Goal: Task Accomplishment & Management: Complete application form

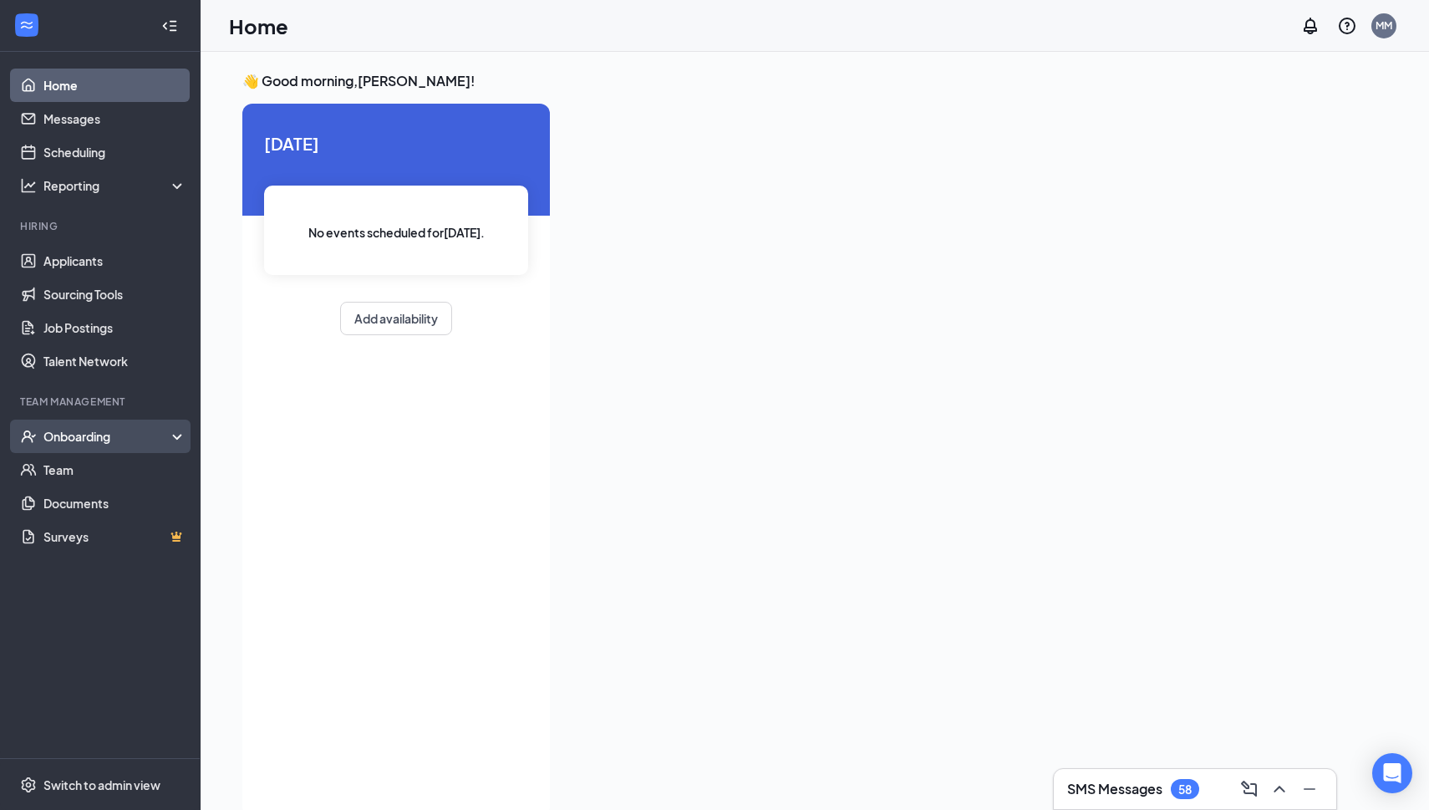
click at [143, 444] on div "Onboarding" at bounding box center [107, 436] width 129 height 17
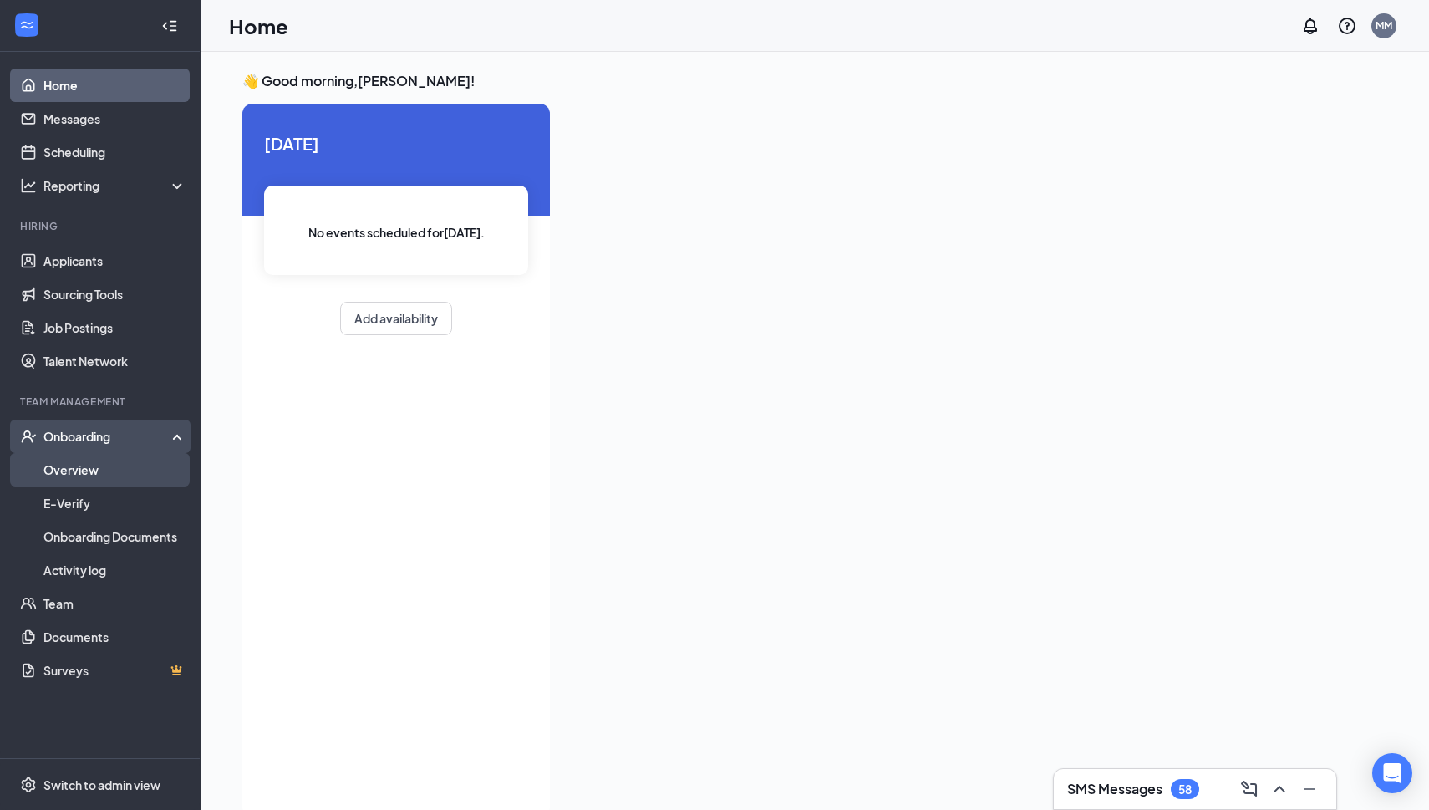
click at [108, 482] on link "Overview" at bounding box center [114, 469] width 143 height 33
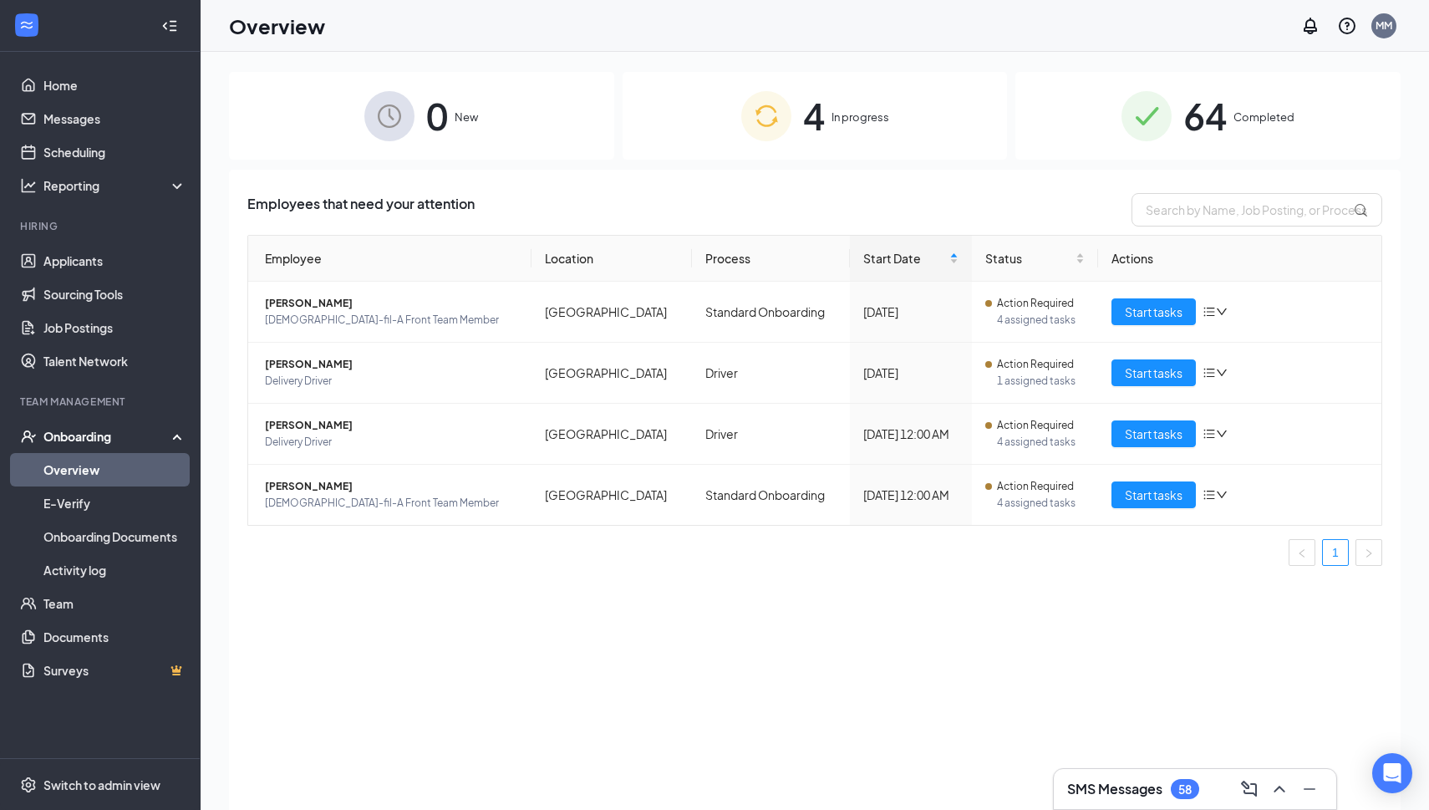
click at [720, 125] on div "4 In progress" at bounding box center [815, 116] width 385 height 88
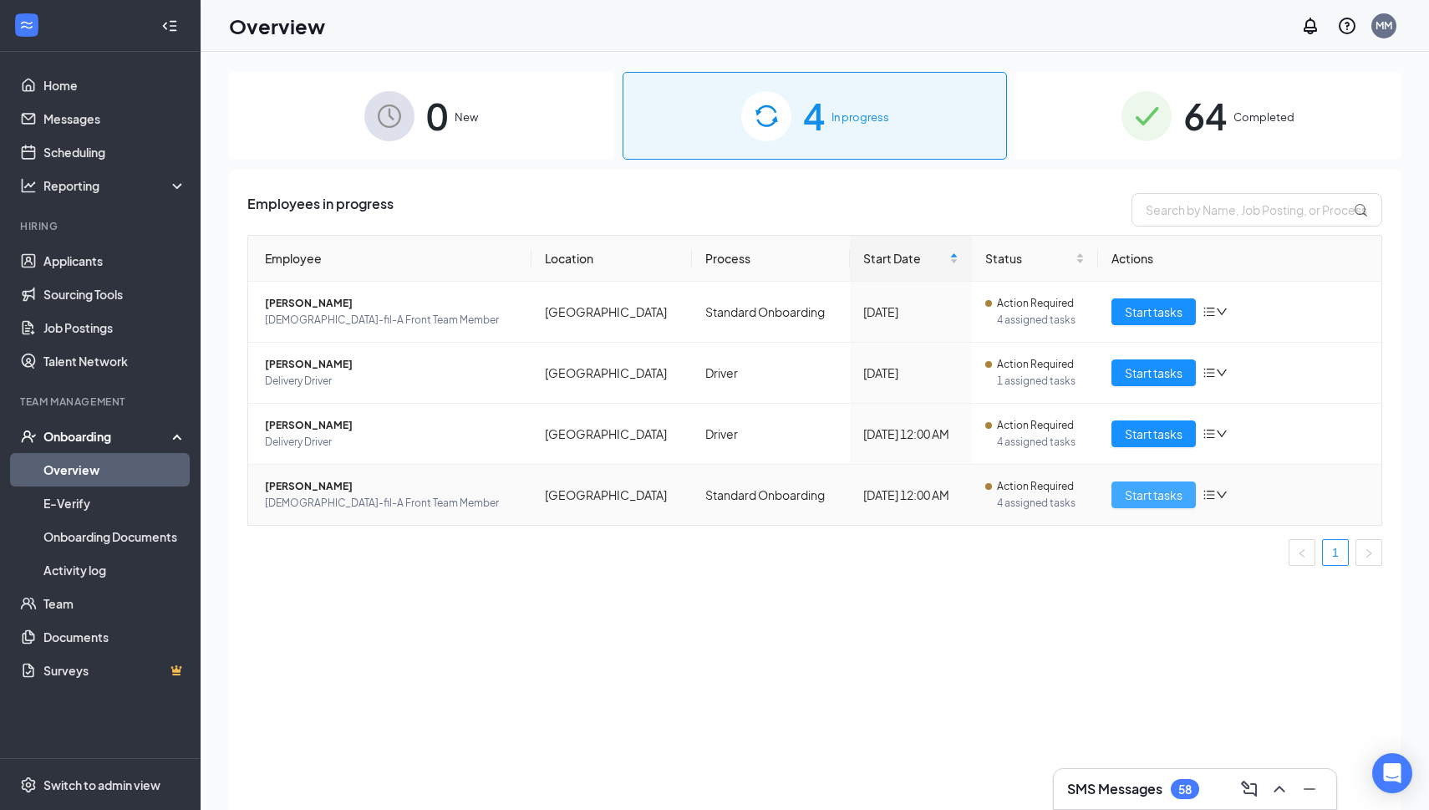
click at [1175, 499] on span "Start tasks" at bounding box center [1154, 495] width 58 height 18
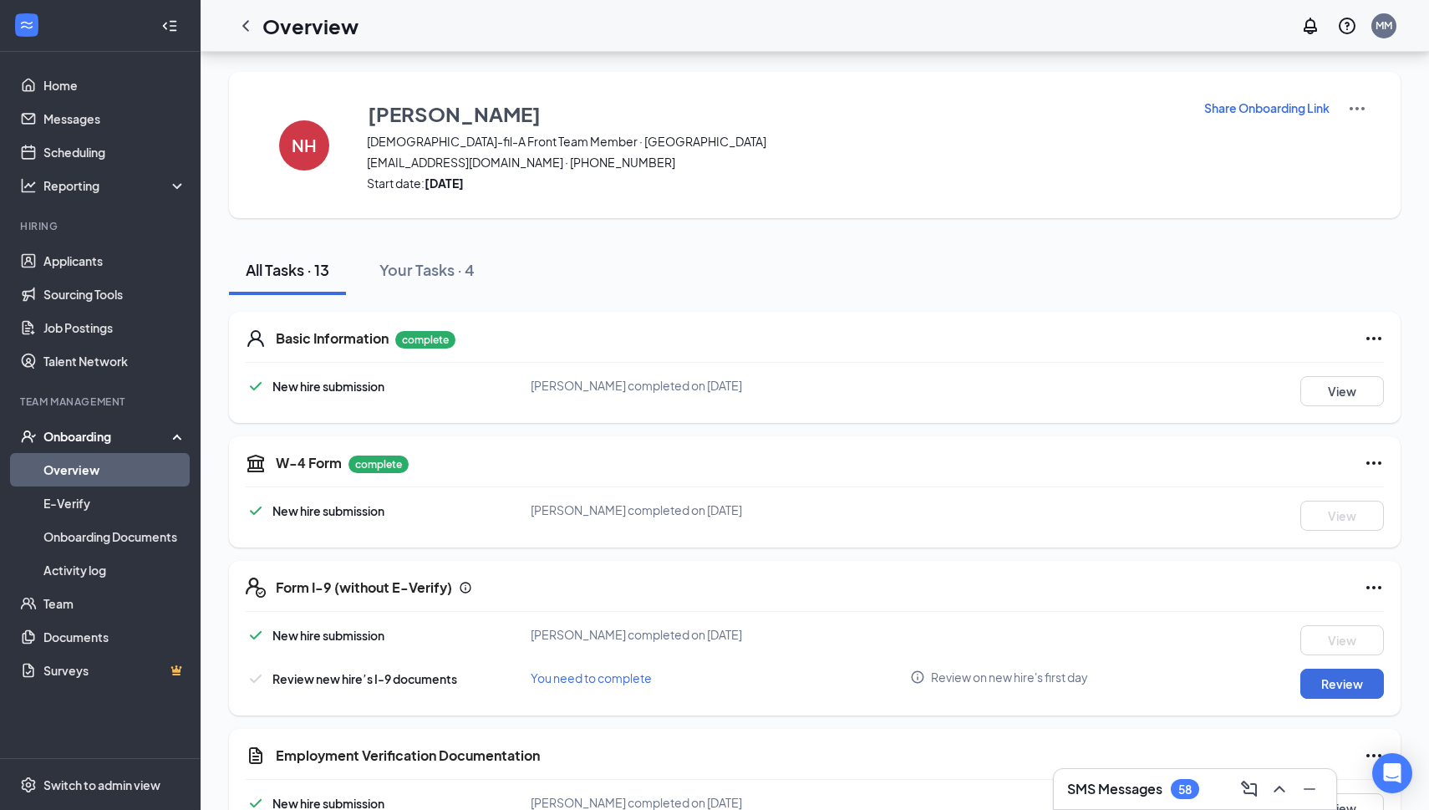
scroll to position [135, 0]
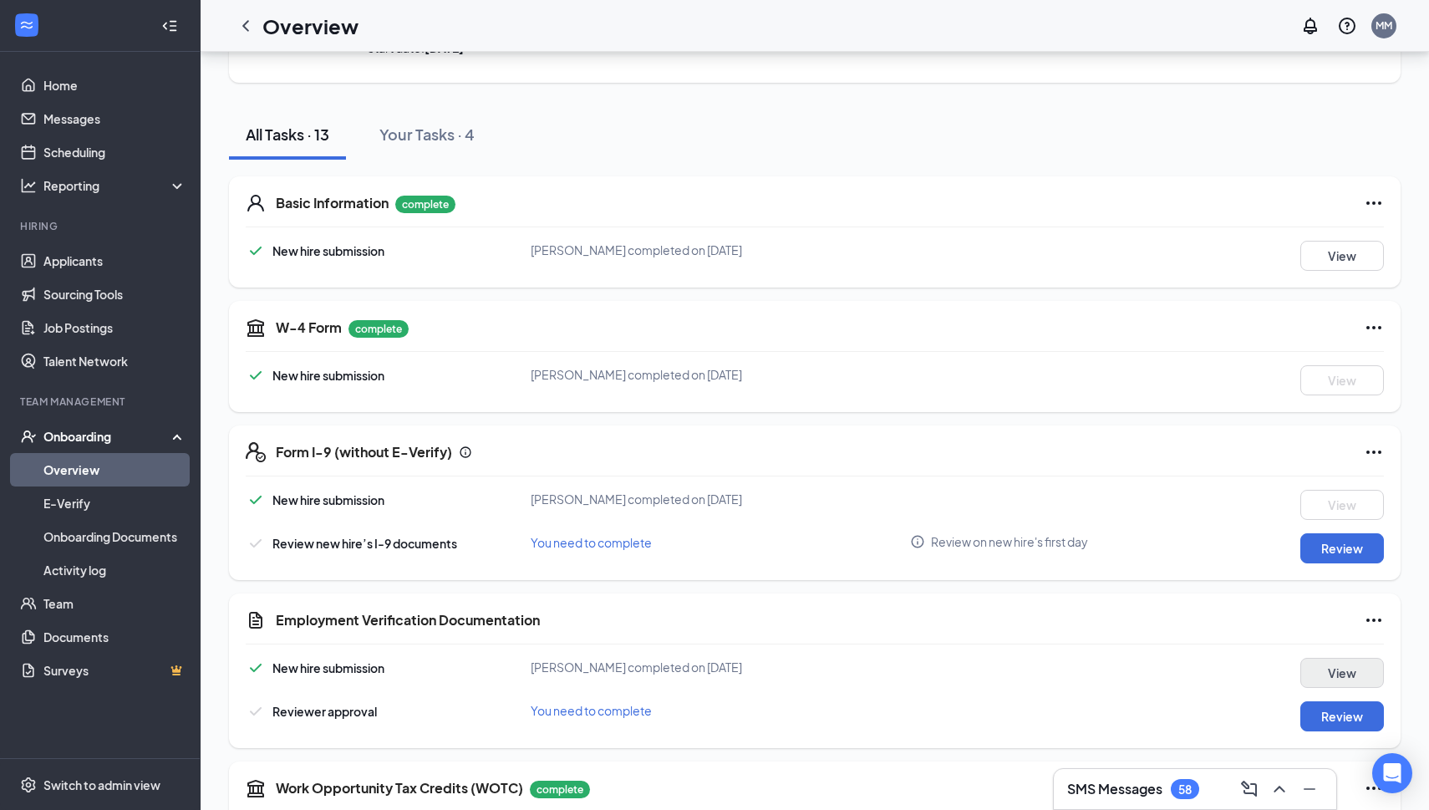
click at [1328, 683] on button "View" at bounding box center [1343, 673] width 84 height 30
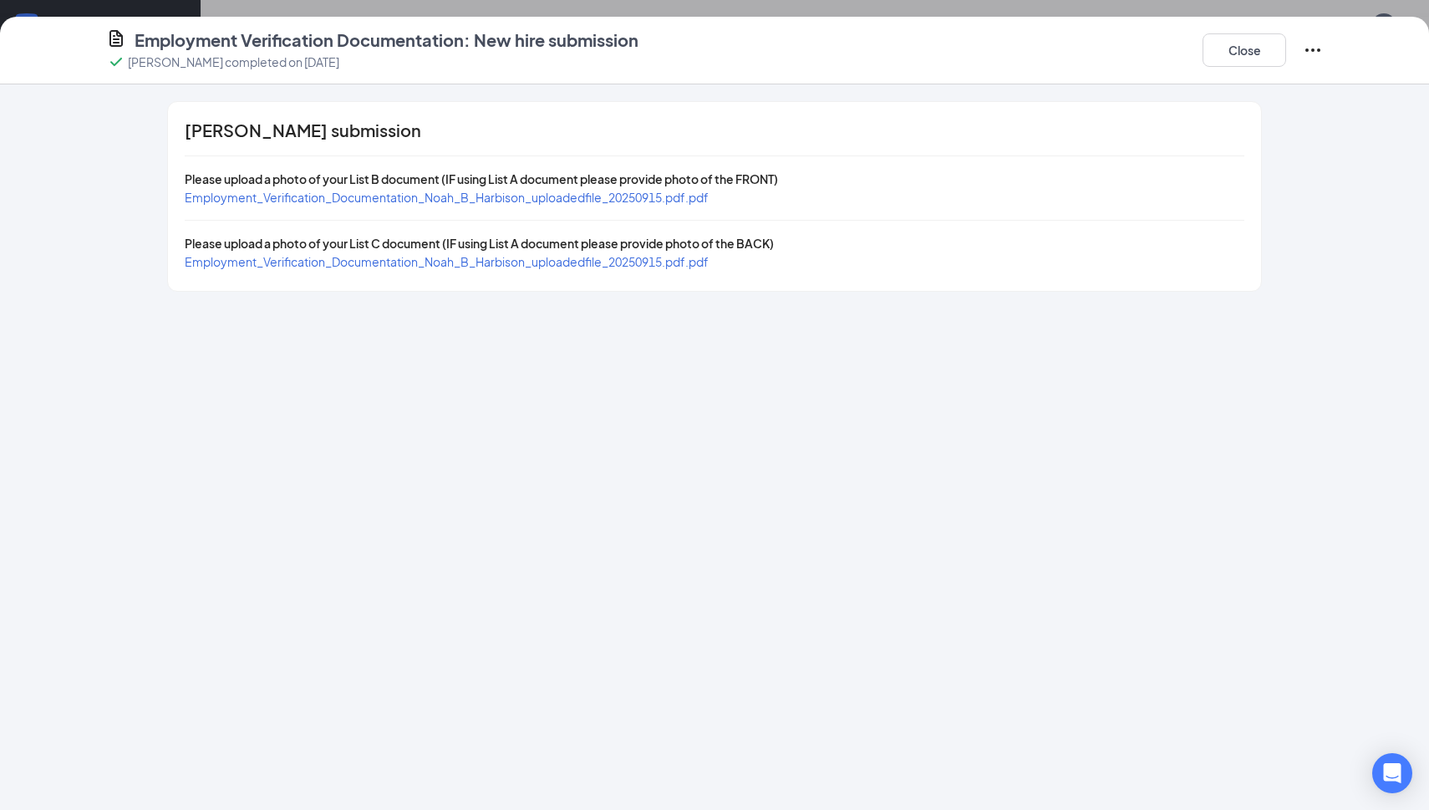
click at [674, 201] on span "Employment_Verification_Documentation_Noah_B_Harbison_uploadedfile_20250915.pdf…" at bounding box center [447, 197] width 524 height 15
click at [388, 264] on span "Employment_Verification_Documentation_Noah_B_Harbison_uploadedfile_20250915.pdf…" at bounding box center [447, 261] width 524 height 15
click at [1246, 64] on button "Close" at bounding box center [1245, 49] width 84 height 33
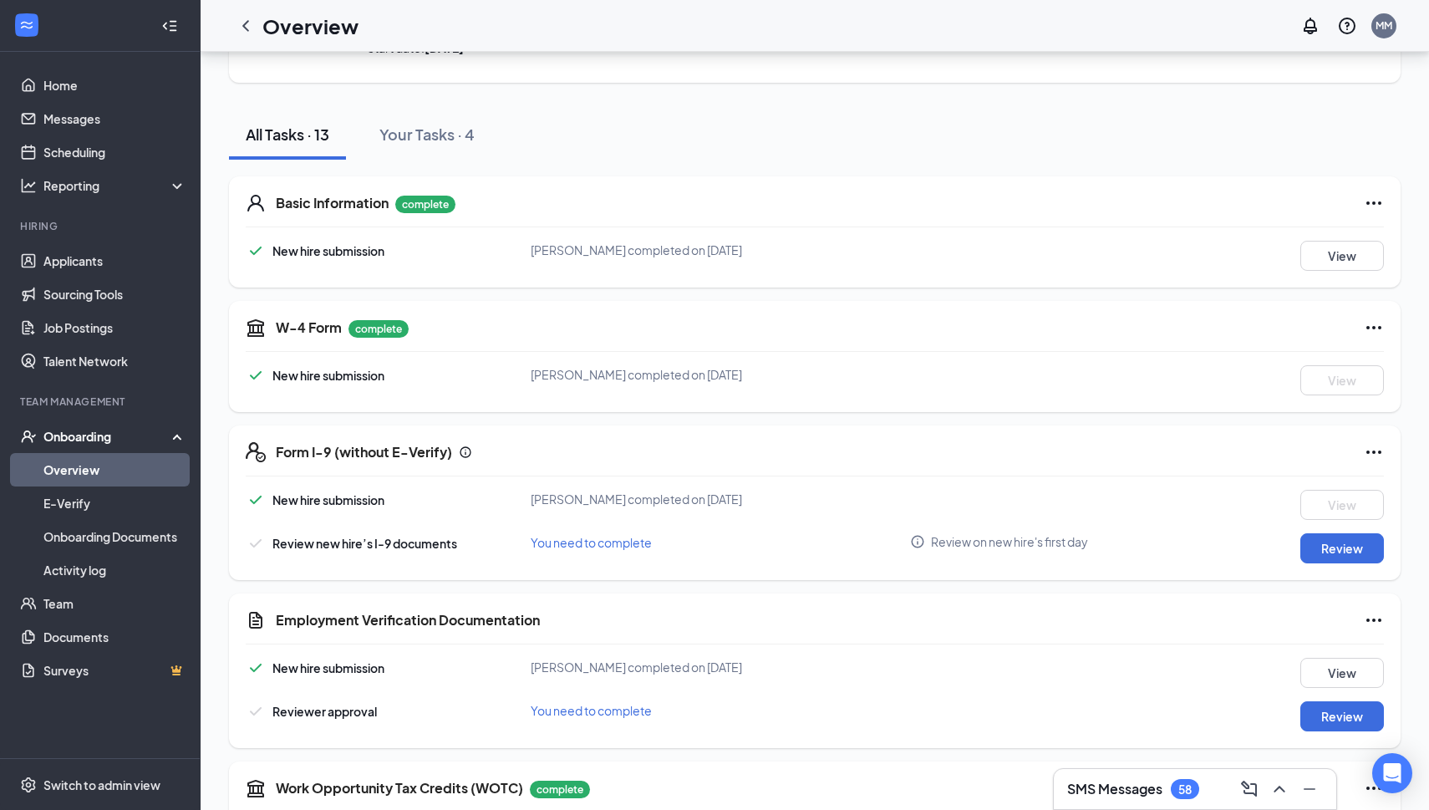
scroll to position [295, 0]
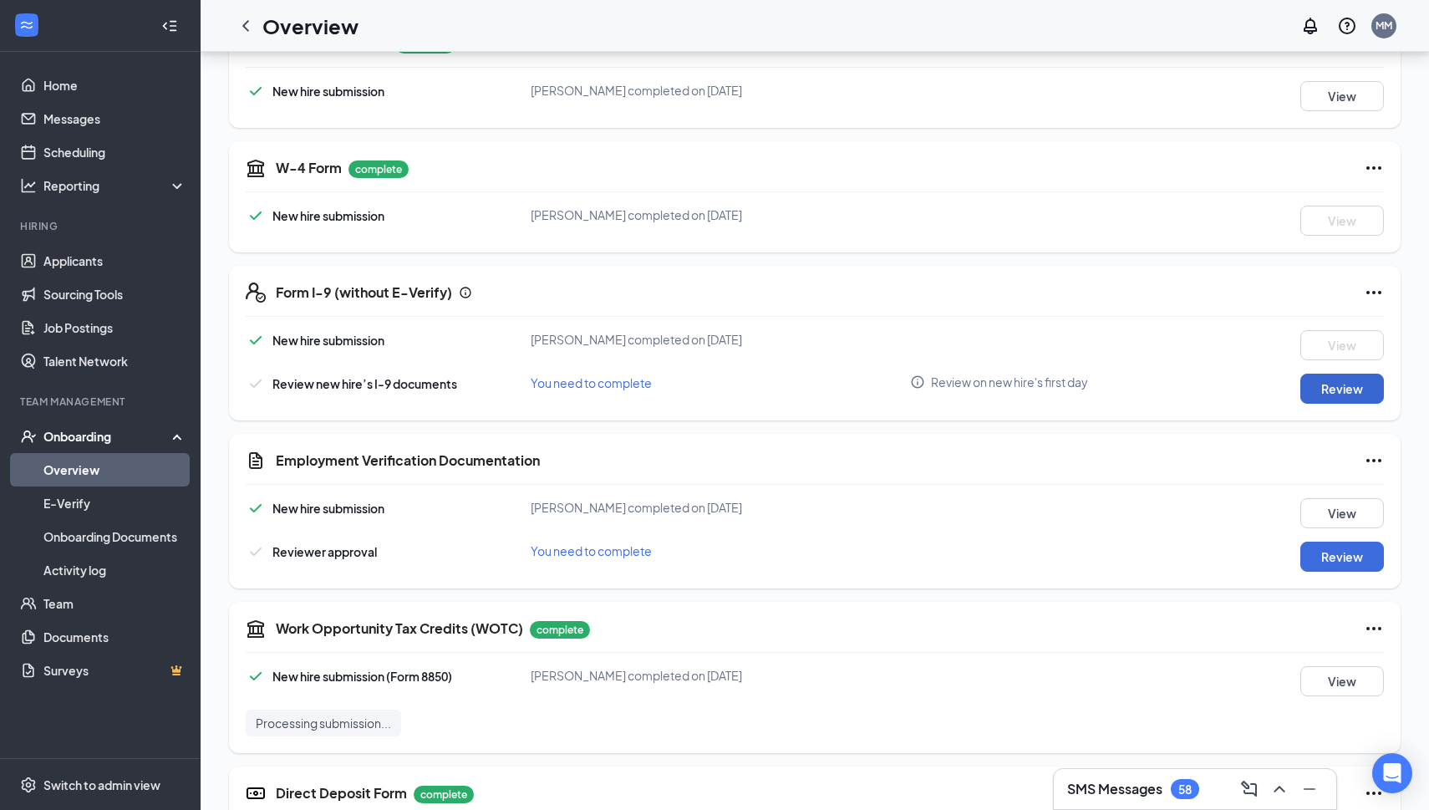
click at [1354, 400] on button "Review" at bounding box center [1343, 389] width 84 height 30
type input "[DATE]"
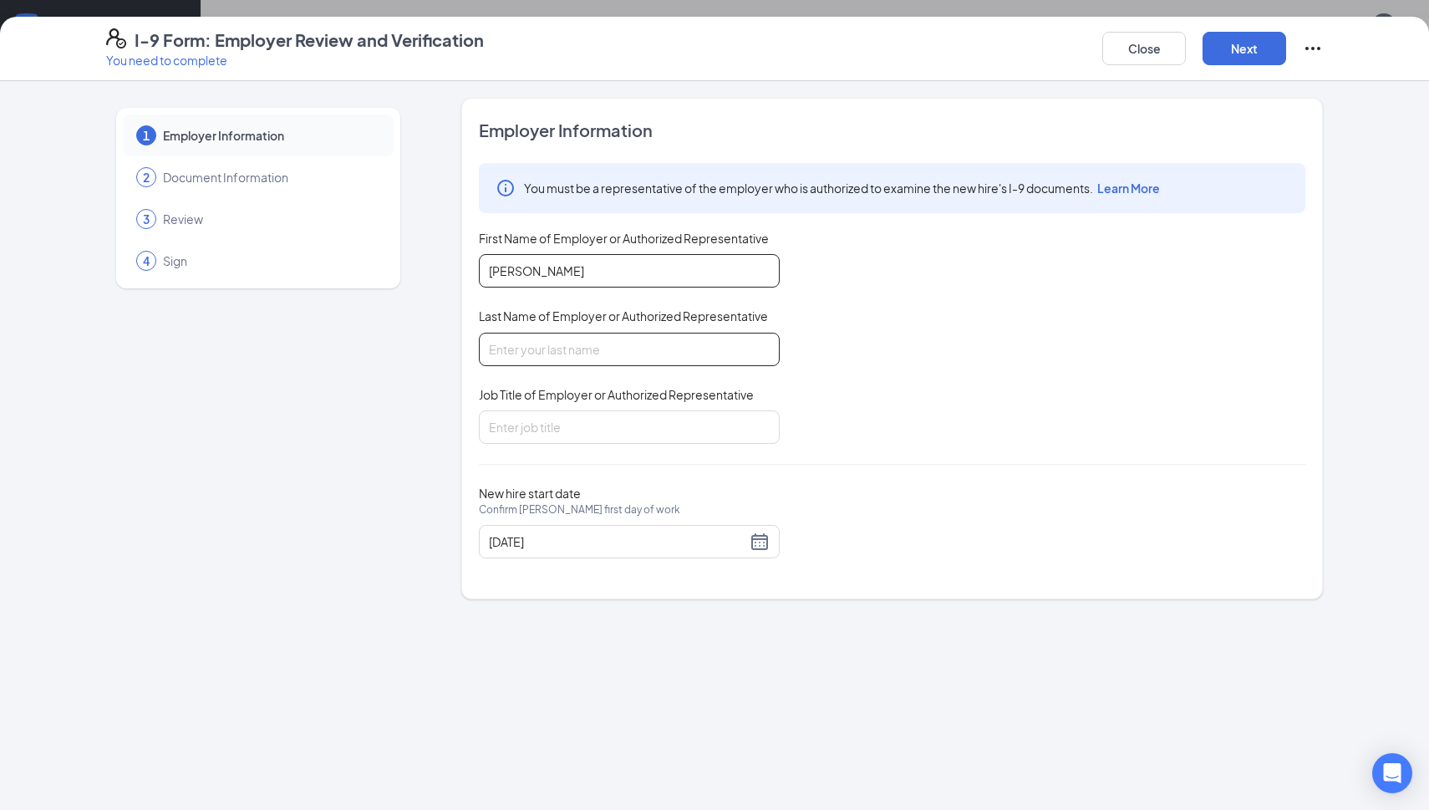
type input "[PERSON_NAME]"
type input "s"
type input "[PERSON_NAME]"
click at [403, 420] on div "1 Employer Information 2 Document Information 3 Review 4 Sign" at bounding box center [258, 349] width 304 height 502
click at [867, 400] on div "You must be a representative of the employer who is authorized to examine the n…" at bounding box center [892, 303] width 827 height 281
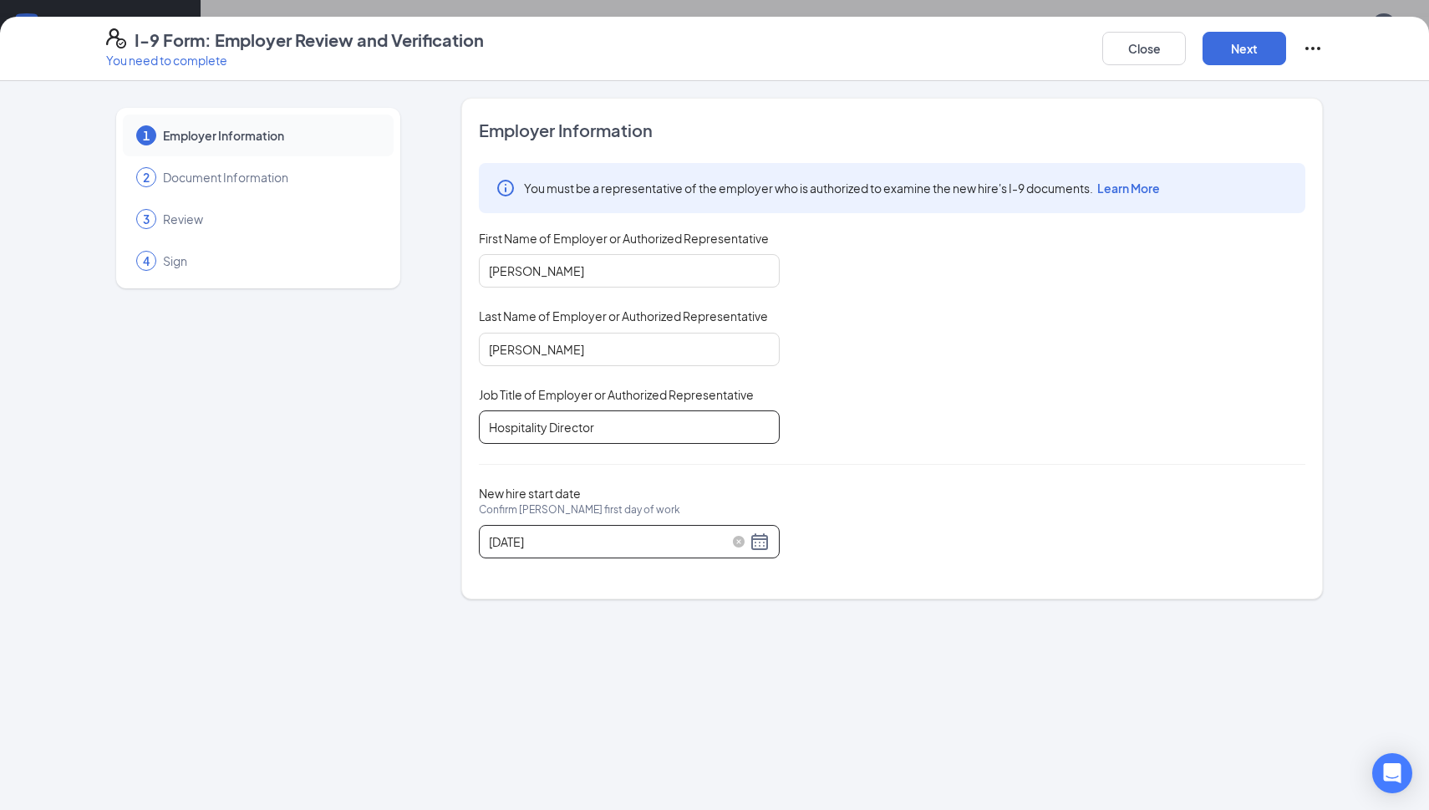
type input "Hospitality Director"
click at [761, 540] on div "[DATE]" at bounding box center [629, 542] width 281 height 20
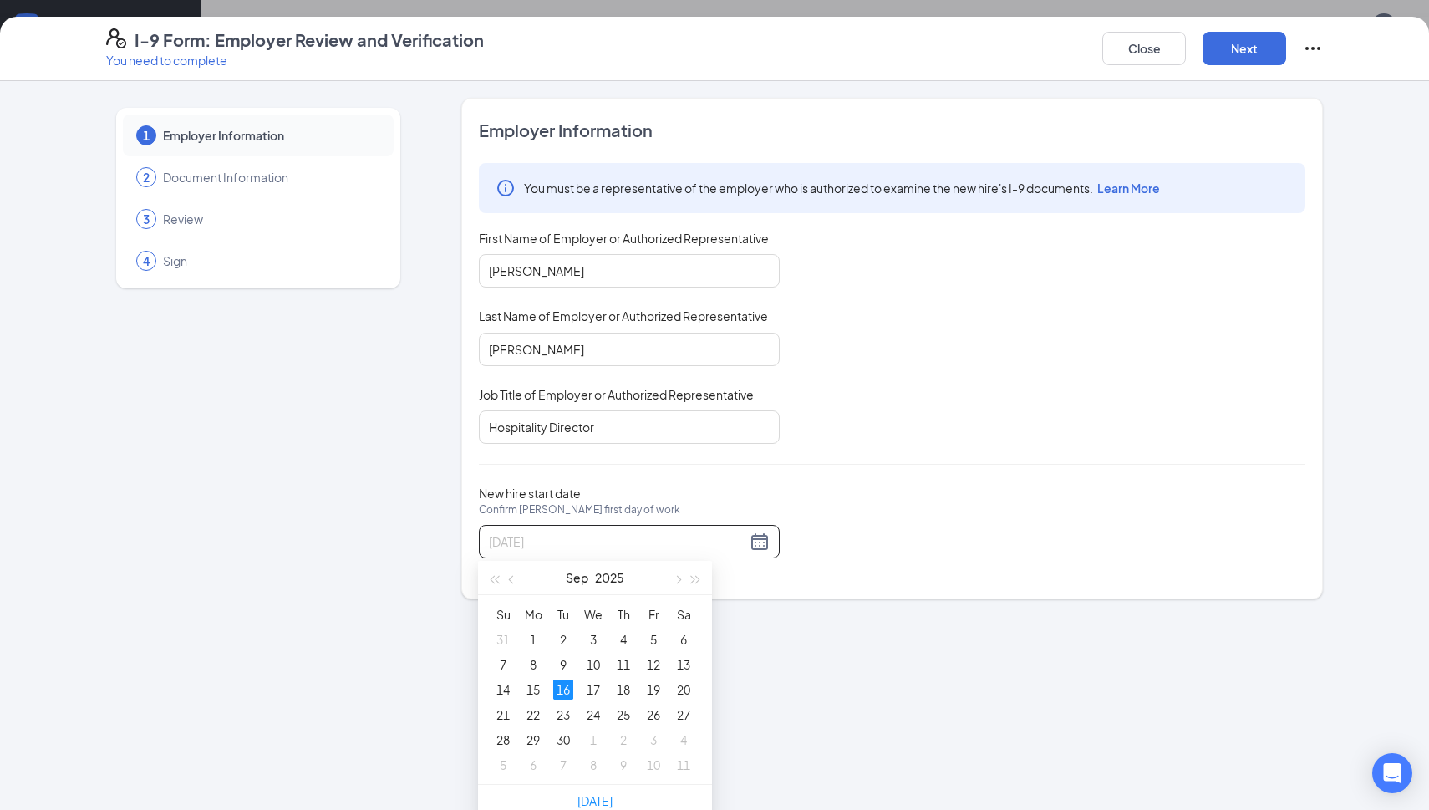
type input "[DATE]"
click at [568, 683] on div "16" at bounding box center [563, 690] width 20 height 20
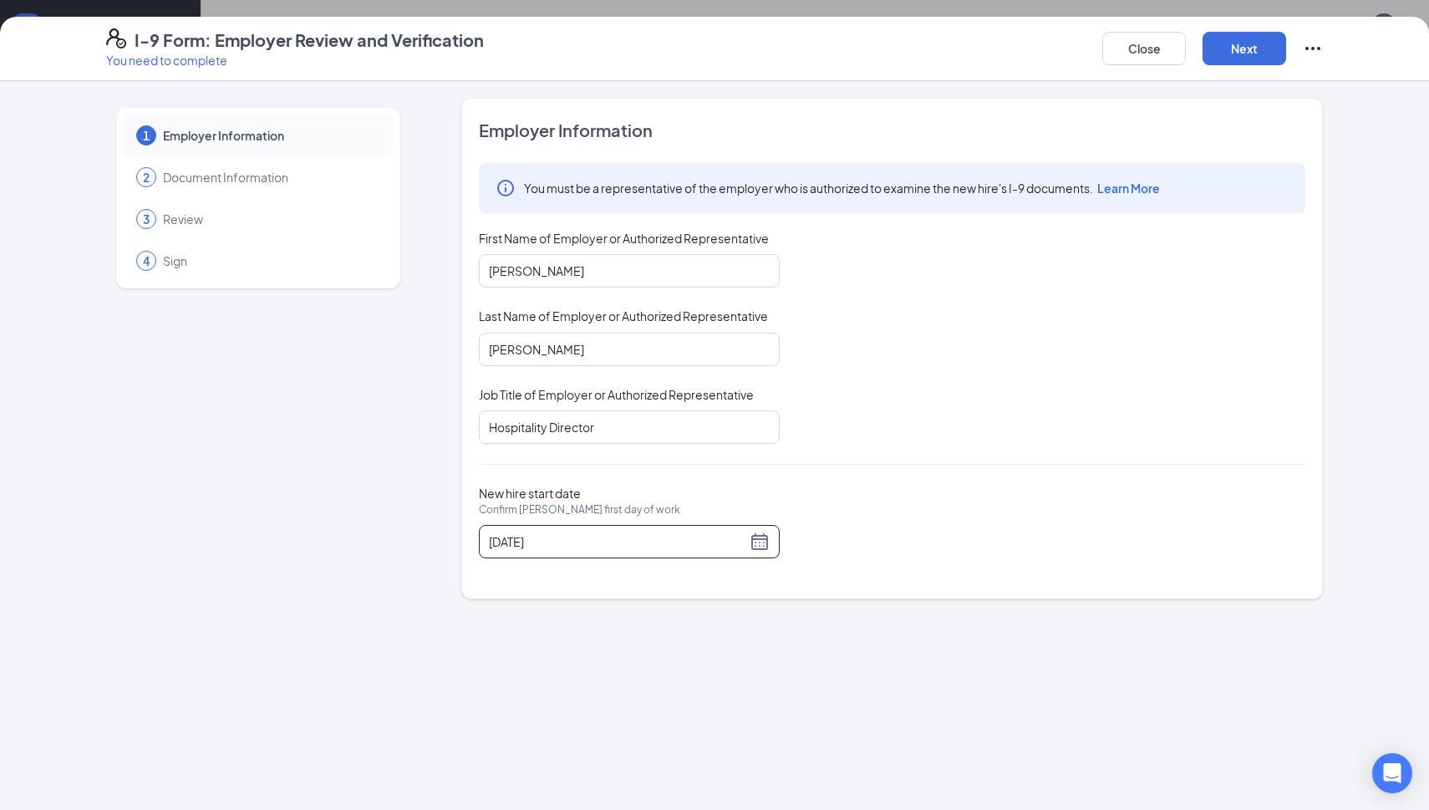
click at [487, 655] on div "1 Employer Information 2 Document Information 3 Review 4 Sign Employer Informat…" at bounding box center [714, 445] width 1429 height 729
click at [1252, 57] on button "Next" at bounding box center [1245, 48] width 84 height 33
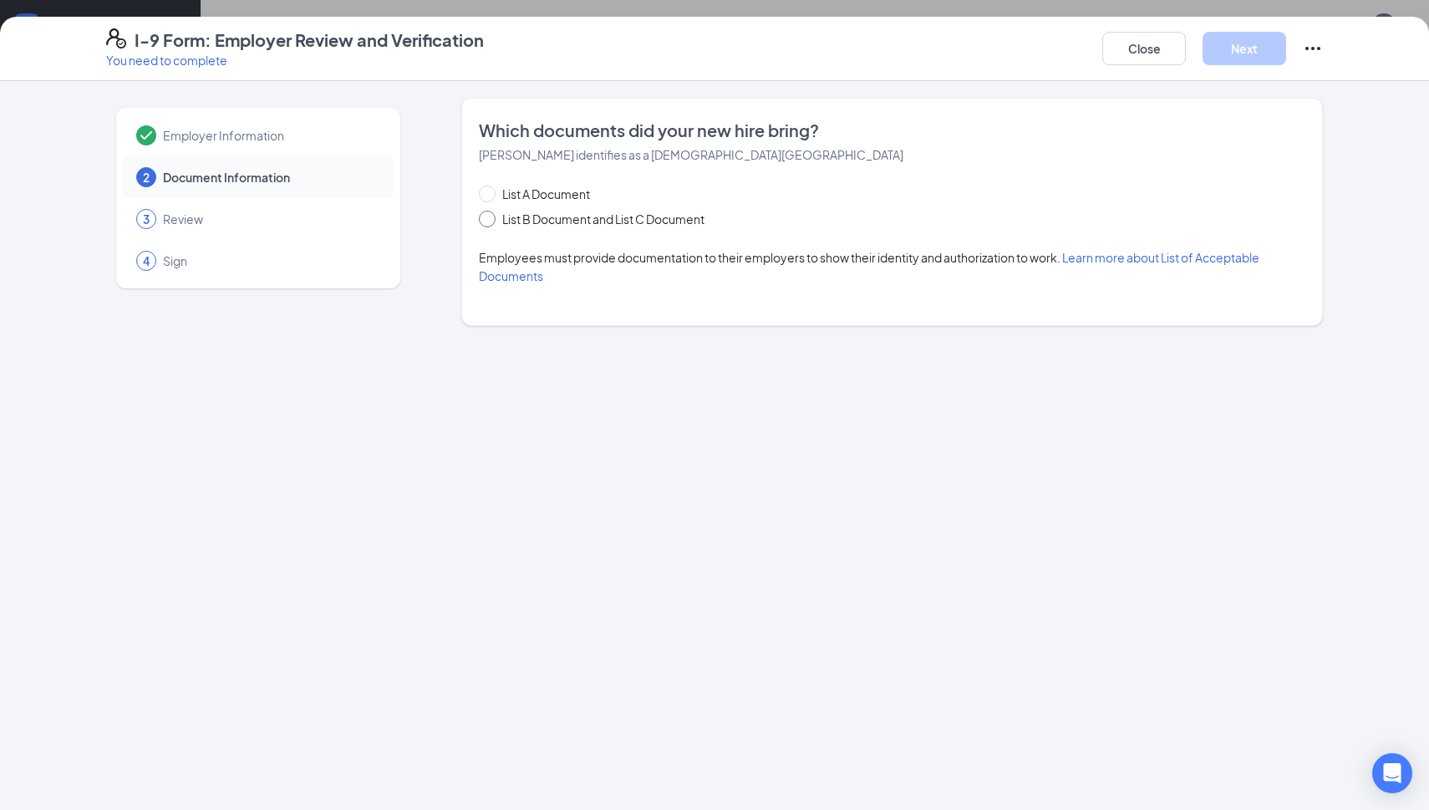
click at [492, 225] on span at bounding box center [487, 219] width 17 height 17
click at [491, 222] on input "List B Document and List C Document" at bounding box center [485, 217] width 12 height 12
radio input "true"
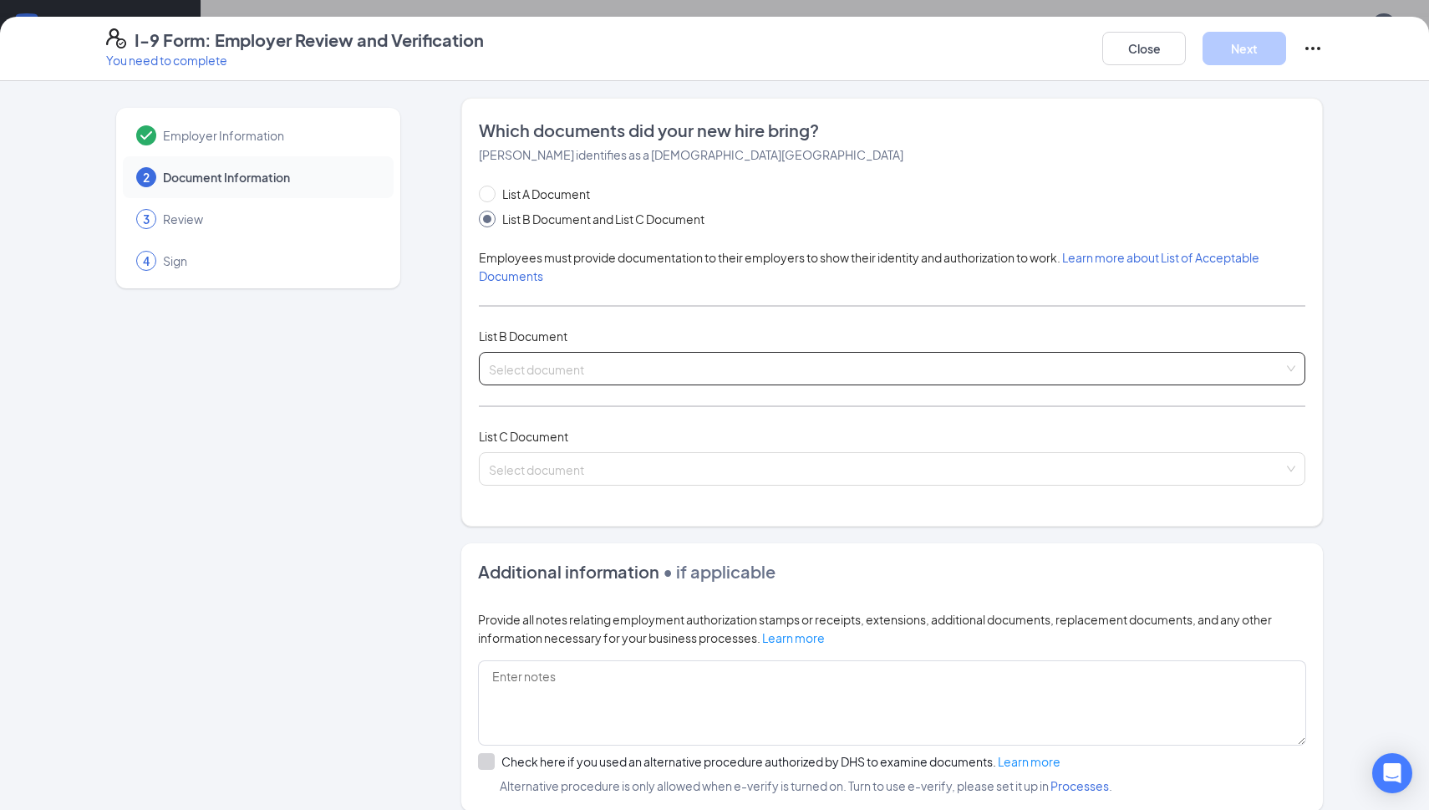
click at [567, 356] on input "search" at bounding box center [886, 365] width 795 height 25
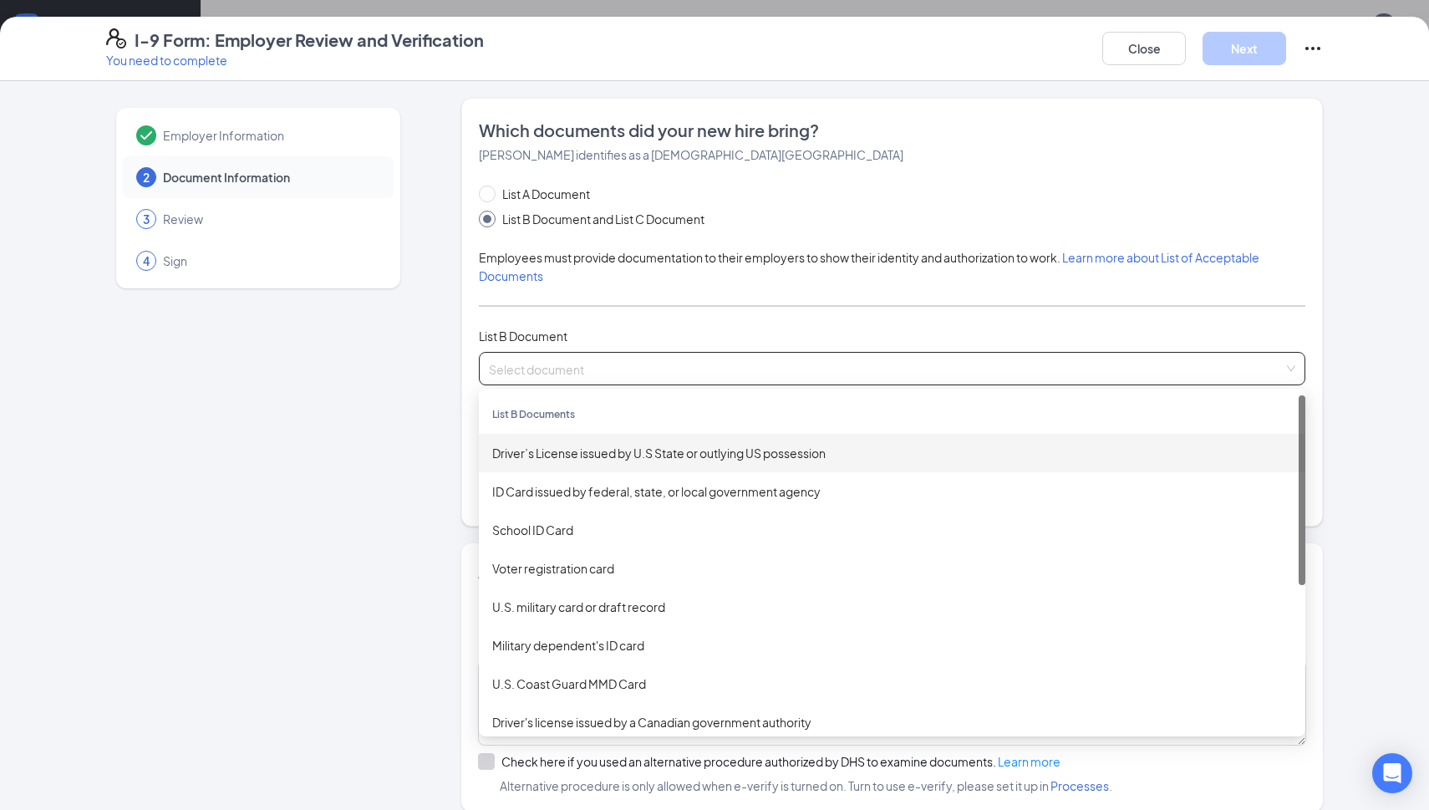
click at [576, 455] on div "Driver’s License issued by U.S State or outlying US possession" at bounding box center [892, 453] width 800 height 18
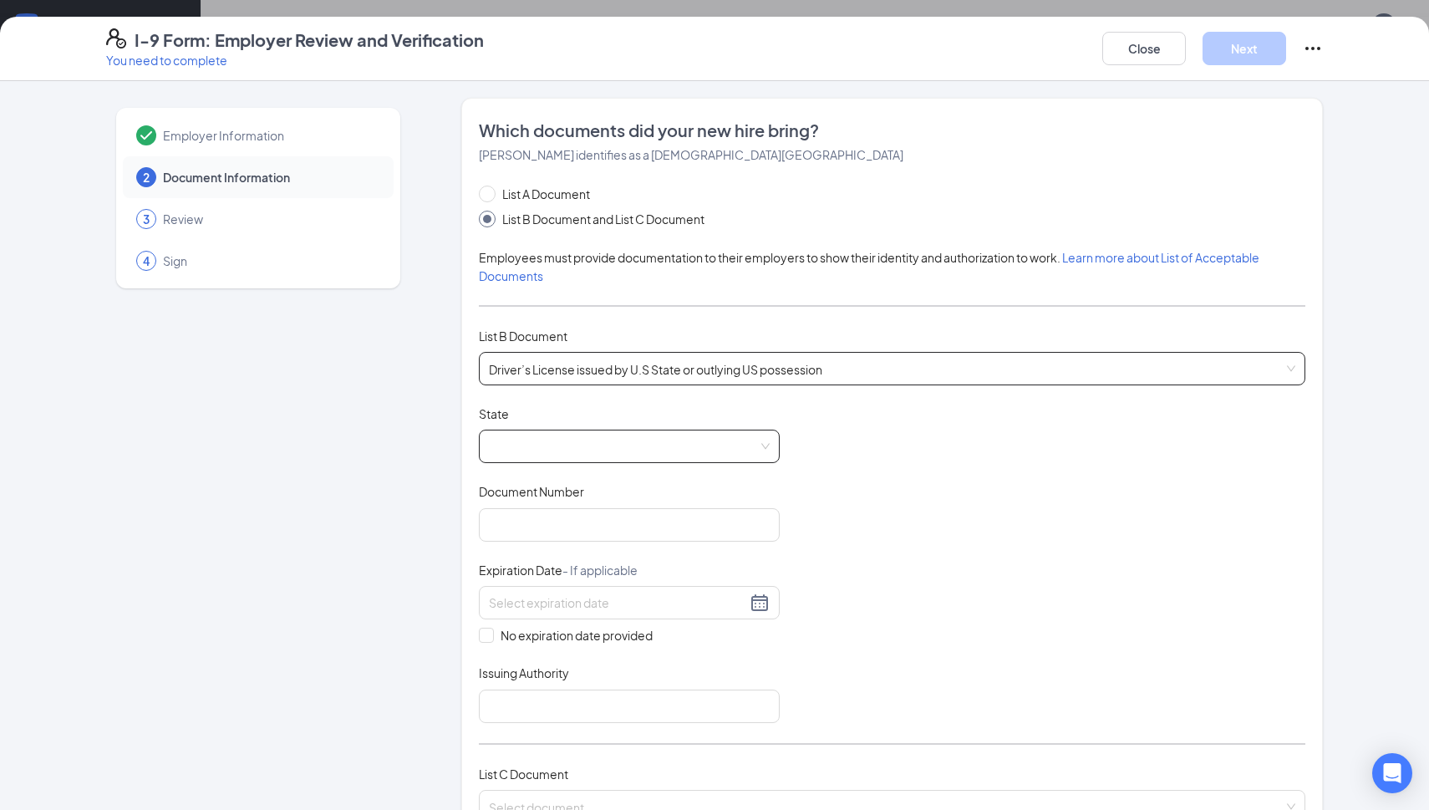
click at [540, 445] on span at bounding box center [629, 447] width 281 height 32
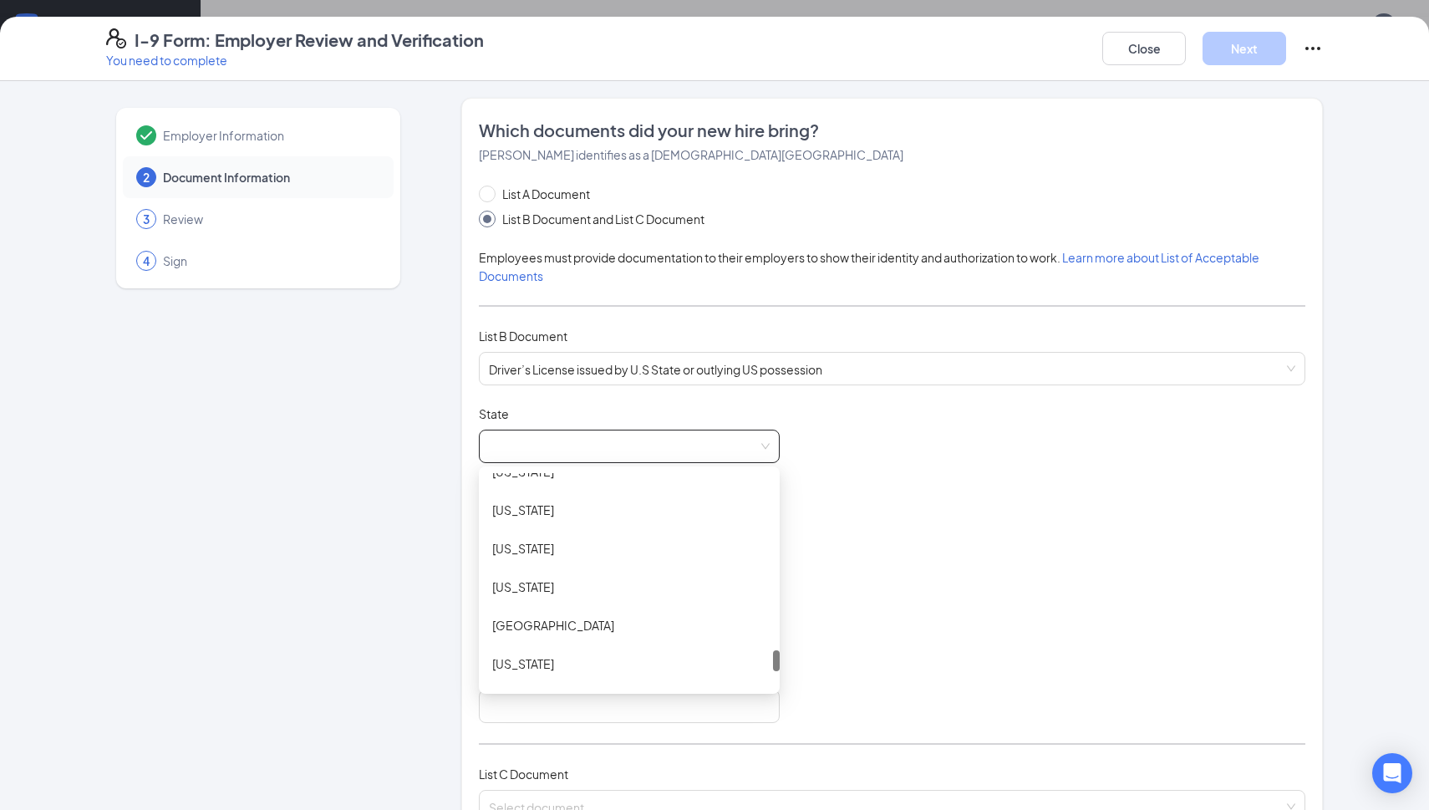
scroll to position [1778, 0]
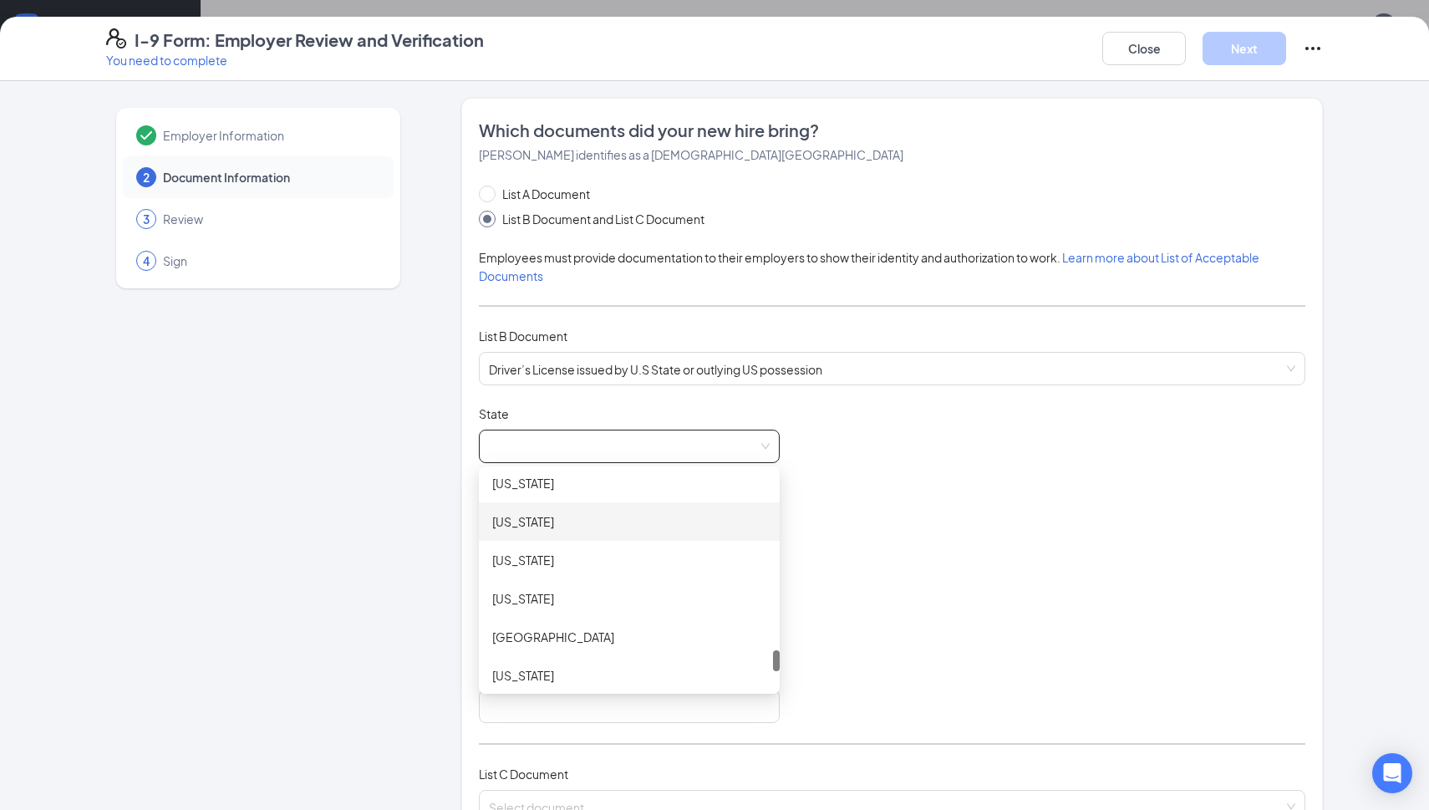
click at [522, 531] on div "[US_STATE]" at bounding box center [629, 521] width 301 height 38
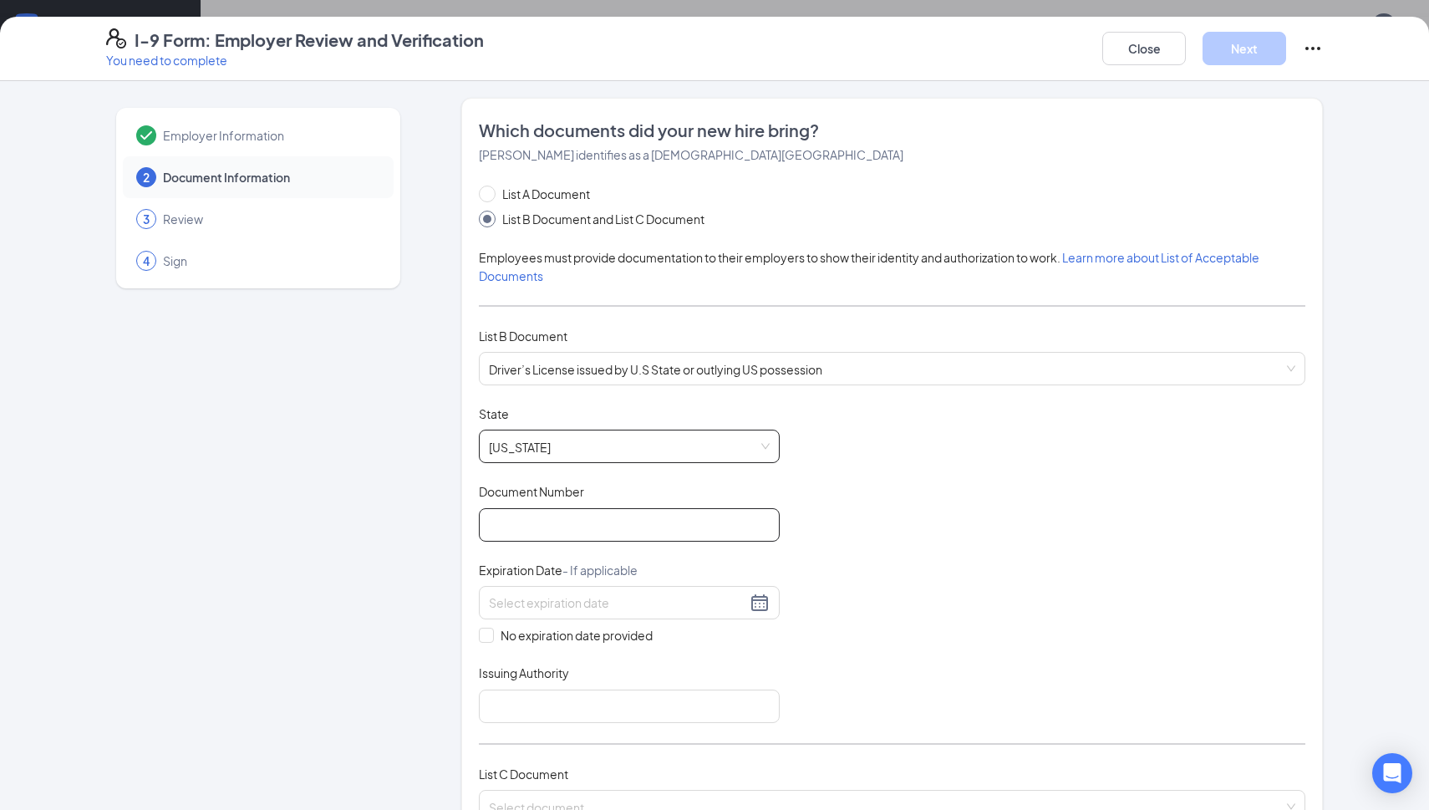
click at [543, 520] on input "Document Number" at bounding box center [629, 524] width 301 height 33
type input "26667019"
click at [573, 604] on input at bounding box center [617, 603] width 257 height 18
click at [608, 642] on button "2025" at bounding box center [609, 637] width 29 height 33
click at [618, 642] on button "[DATE] - [DATE]" at bounding box center [596, 637] width 66 height 33
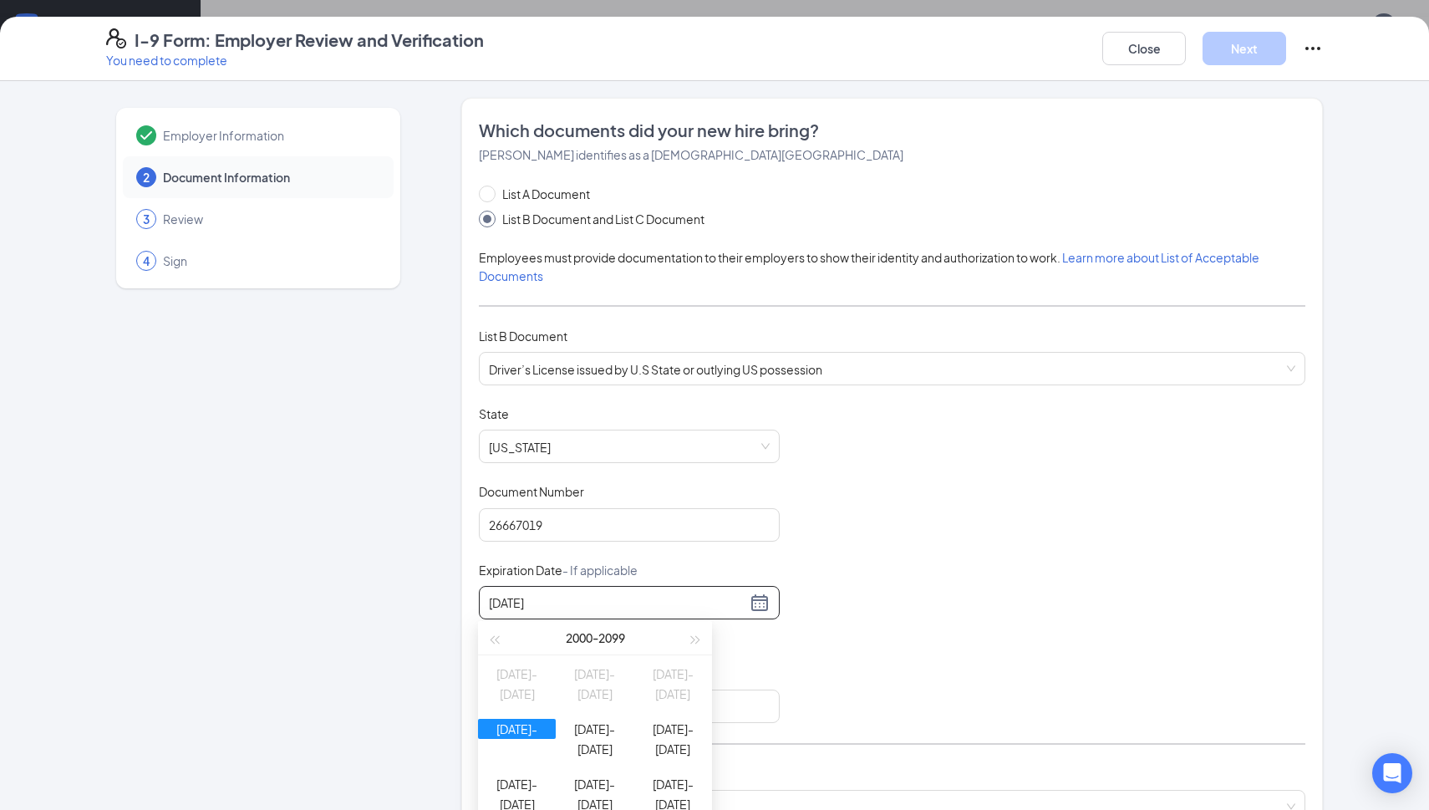
type input "[DATE]"
click at [529, 734] on div "[DATE]-[DATE]" at bounding box center [517, 729] width 78 height 20
type input "[DATE]"
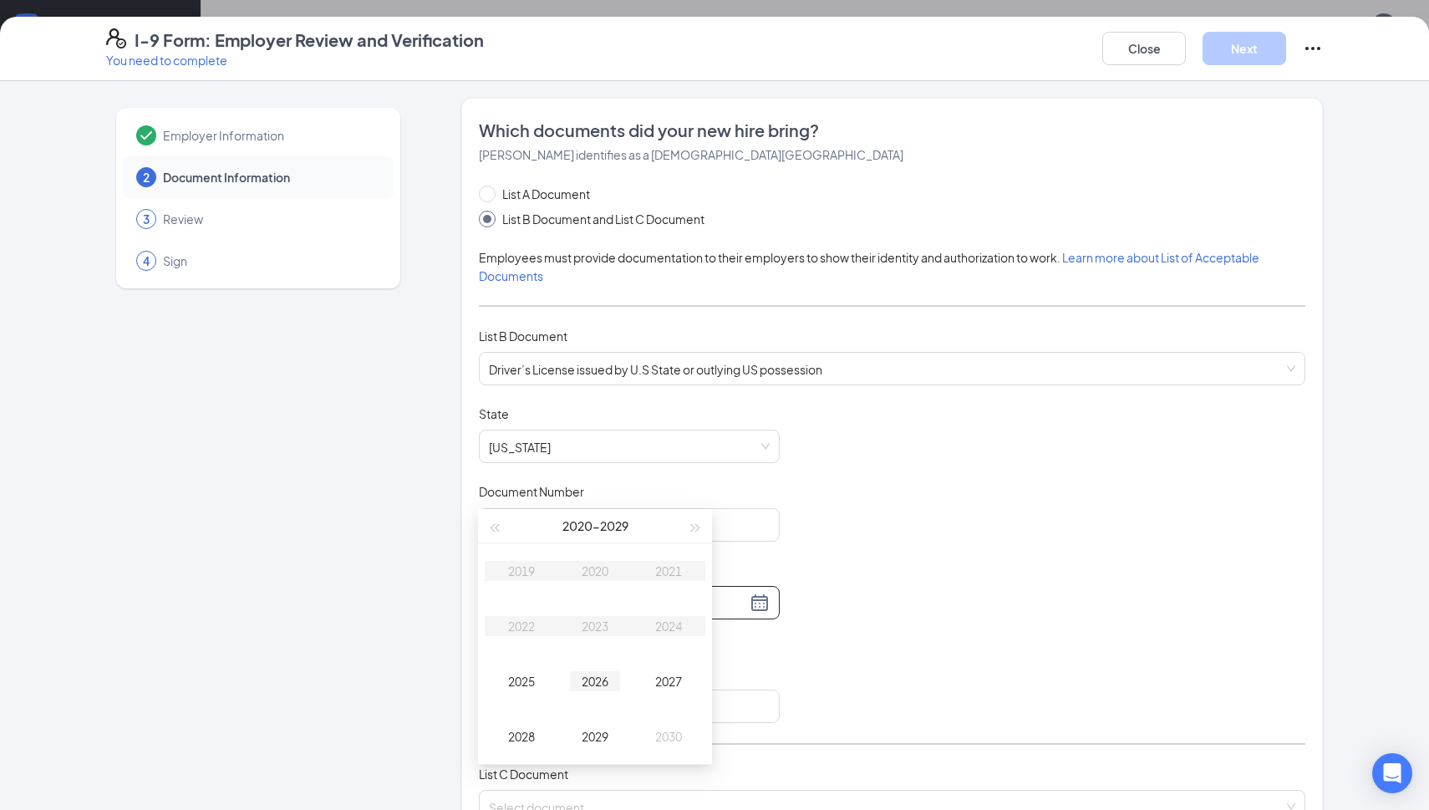
scroll to position [675, 0]
type input "[DATE]"
click at [597, 734] on div "2029" at bounding box center [595, 731] width 50 height 20
type input "[DATE]"
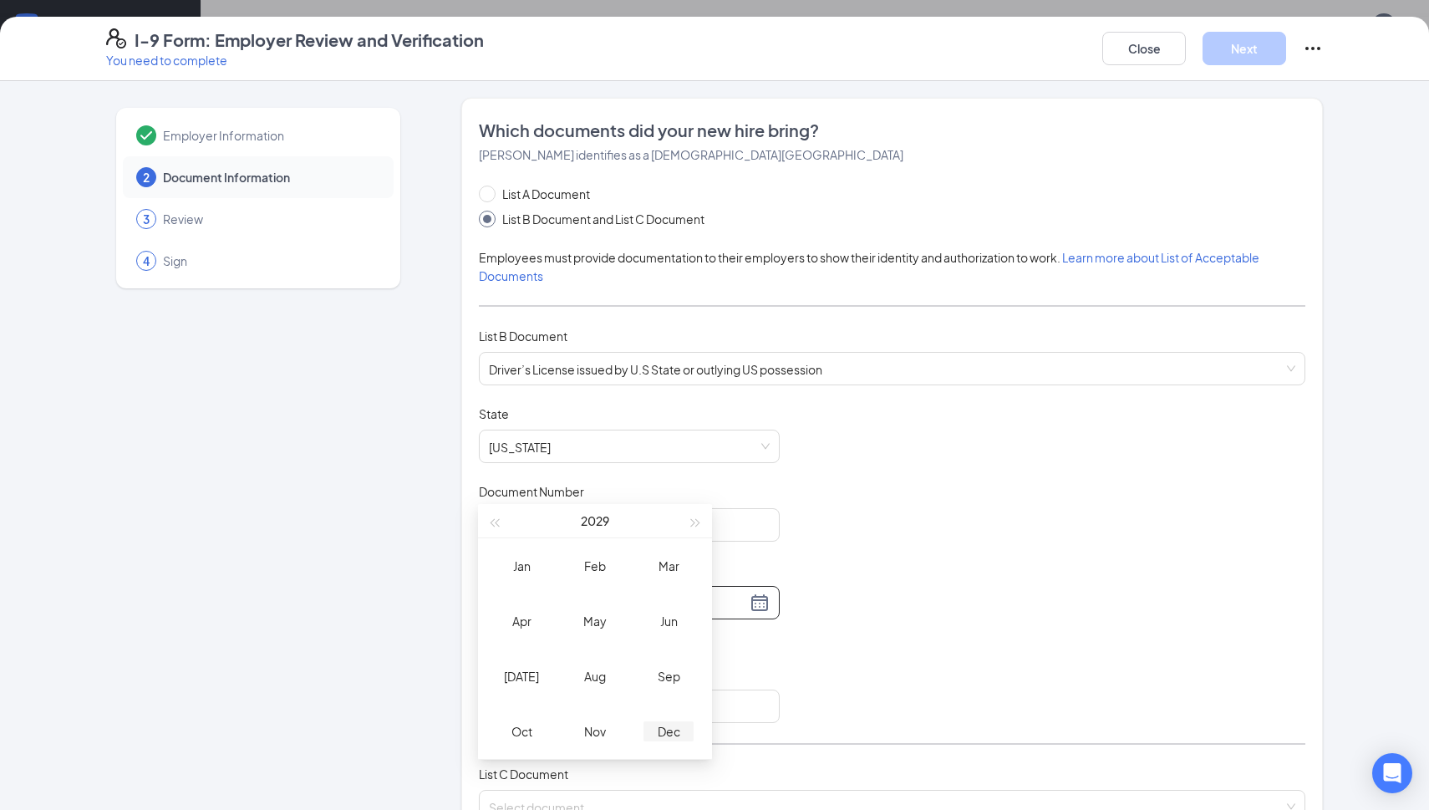
type input "[DATE]"
click at [678, 728] on div "Dec" at bounding box center [669, 731] width 50 height 20
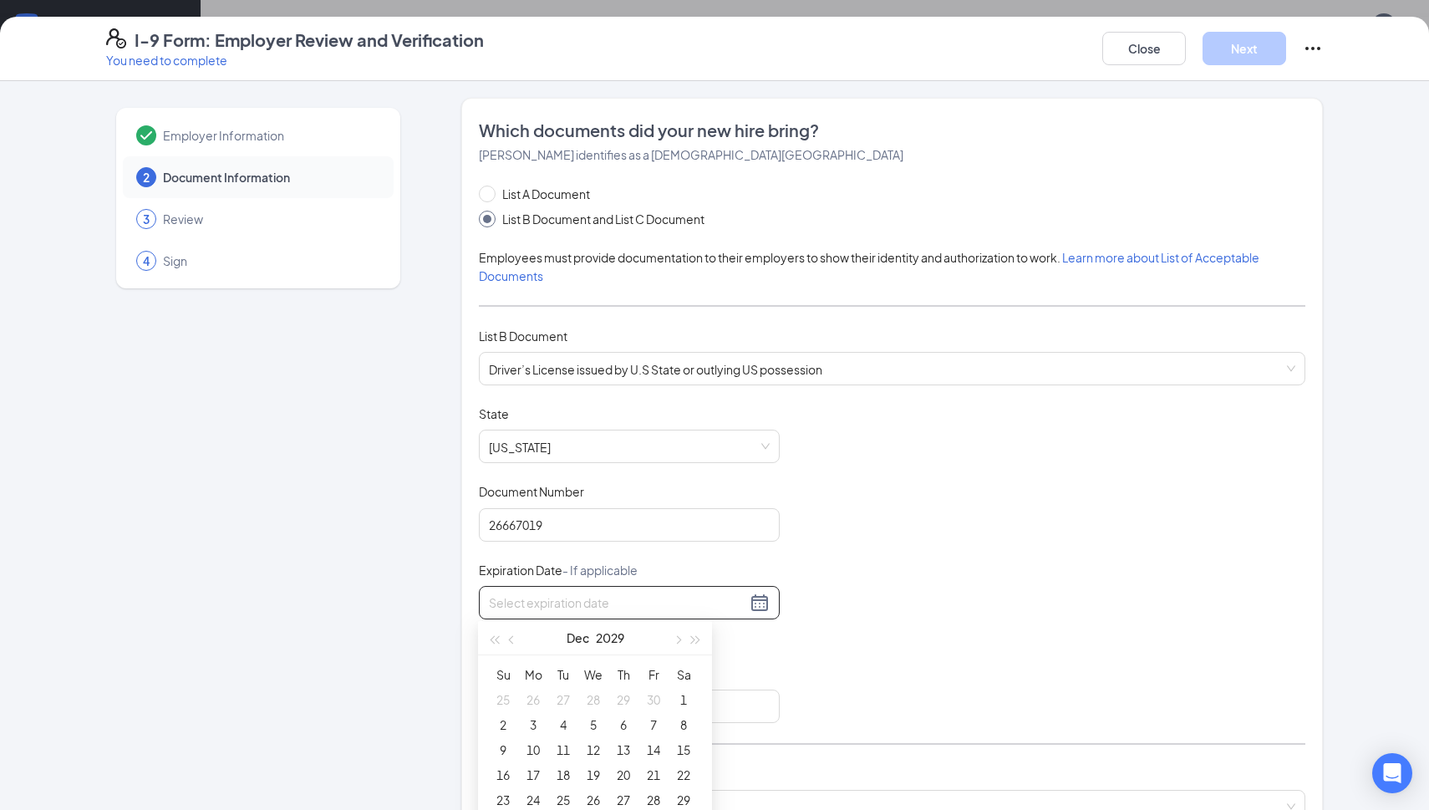
type input "[DATE]"
click at [679, 776] on div "22" at bounding box center [684, 775] width 20 height 20
click at [800, 645] on div "Document Title Driver’s License issued by U.S State or outlying US possession S…" at bounding box center [892, 564] width 827 height 318
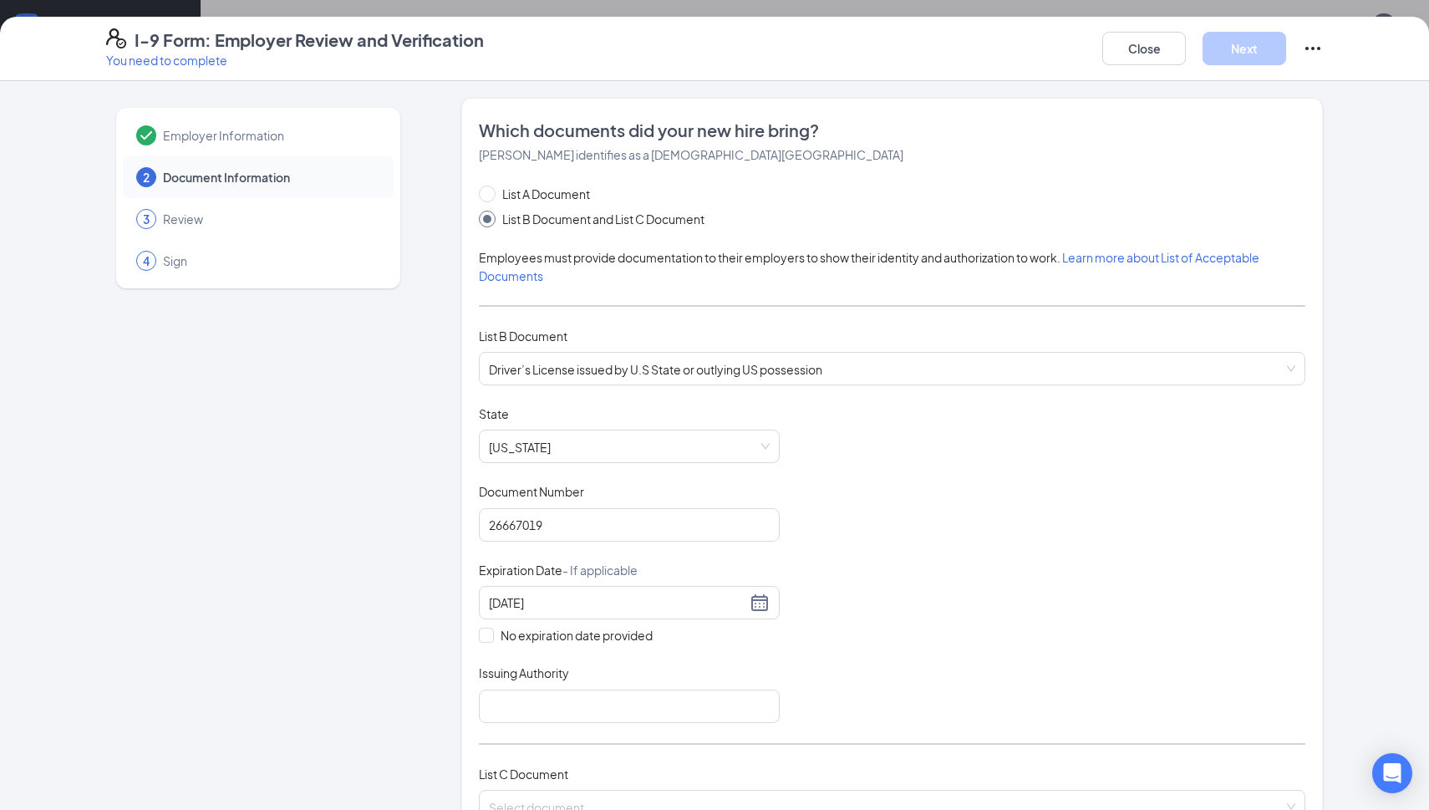
scroll to position [66, 0]
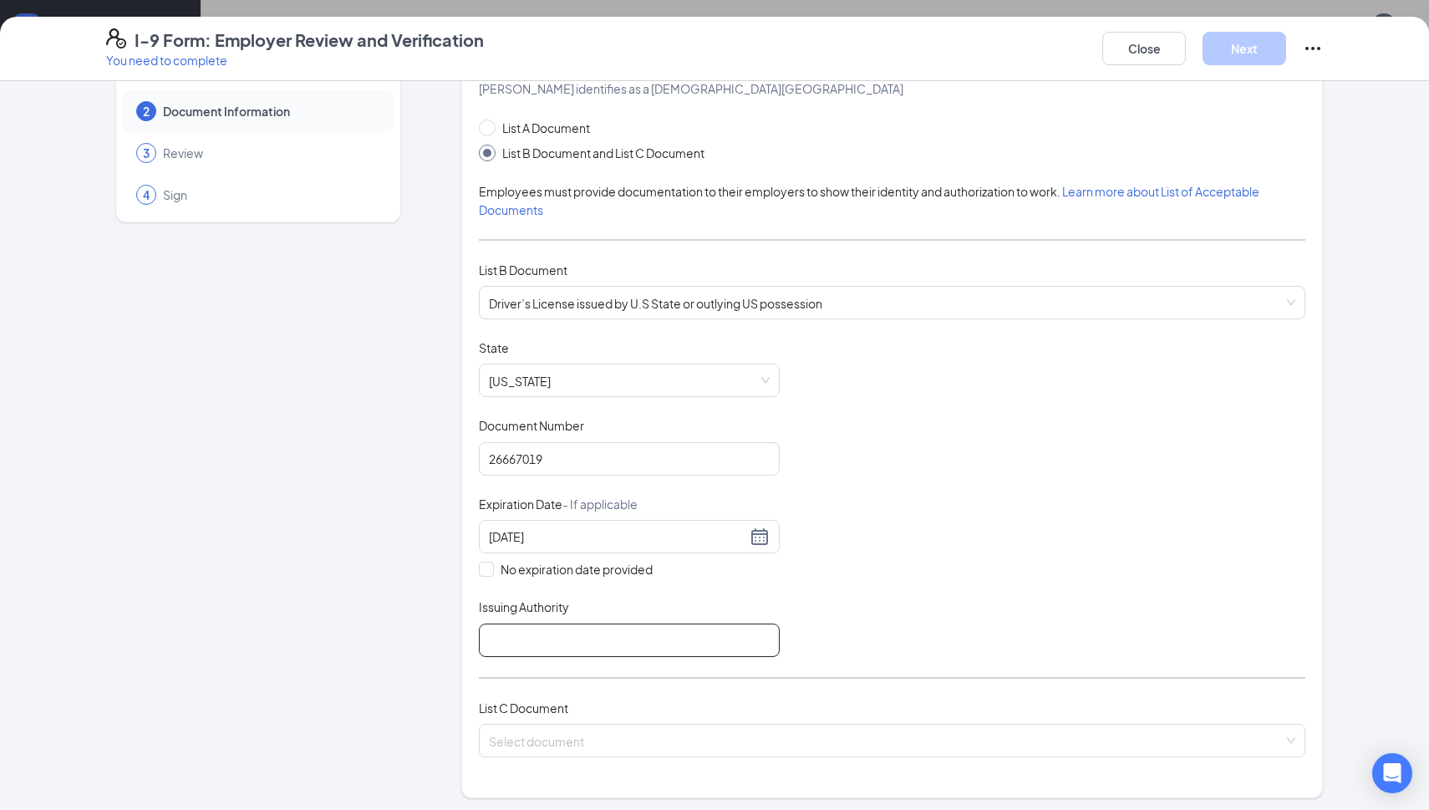
click at [635, 630] on input "Issuing Authority" at bounding box center [629, 640] width 301 height 33
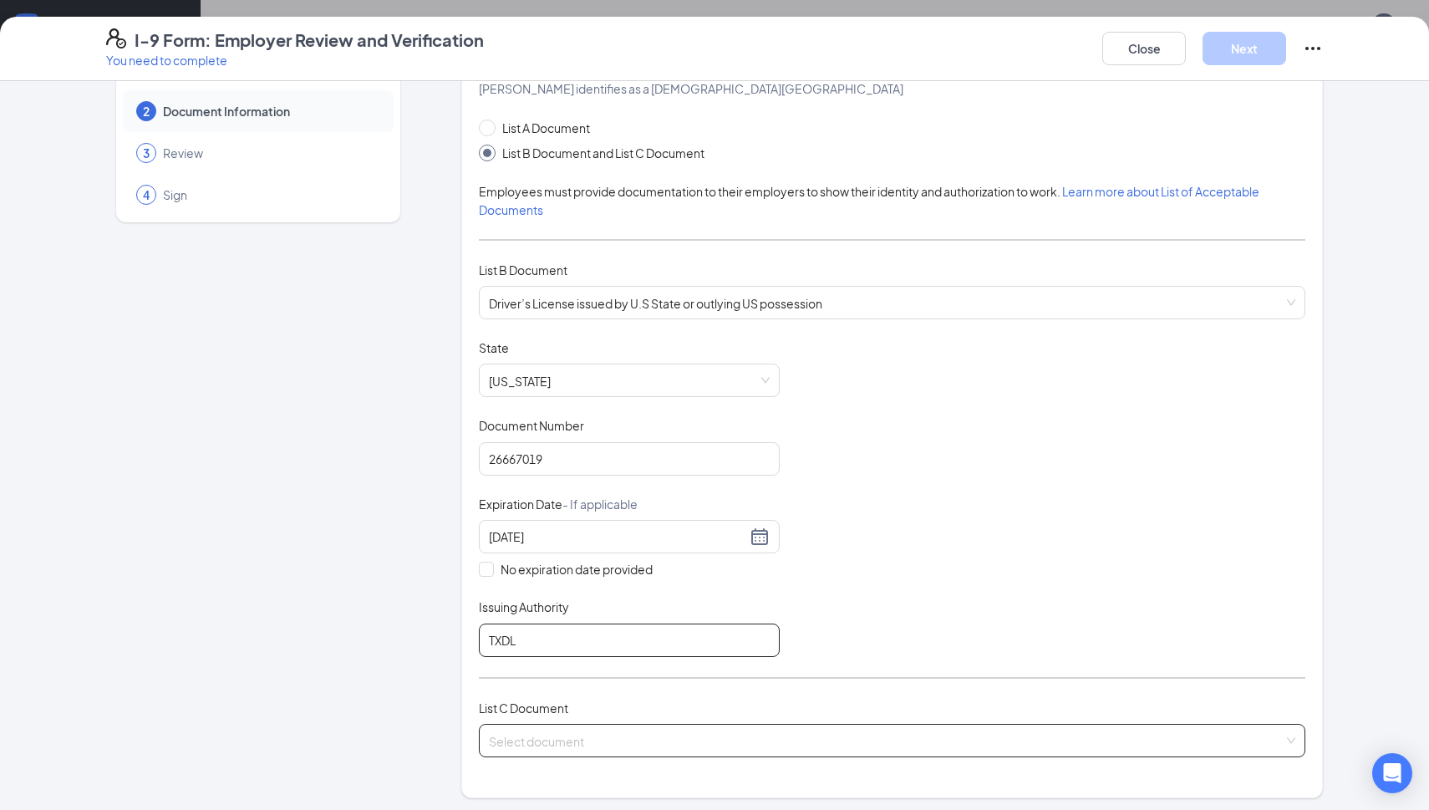
type input "TXDL"
click at [522, 725] on input "search" at bounding box center [886, 737] width 795 height 25
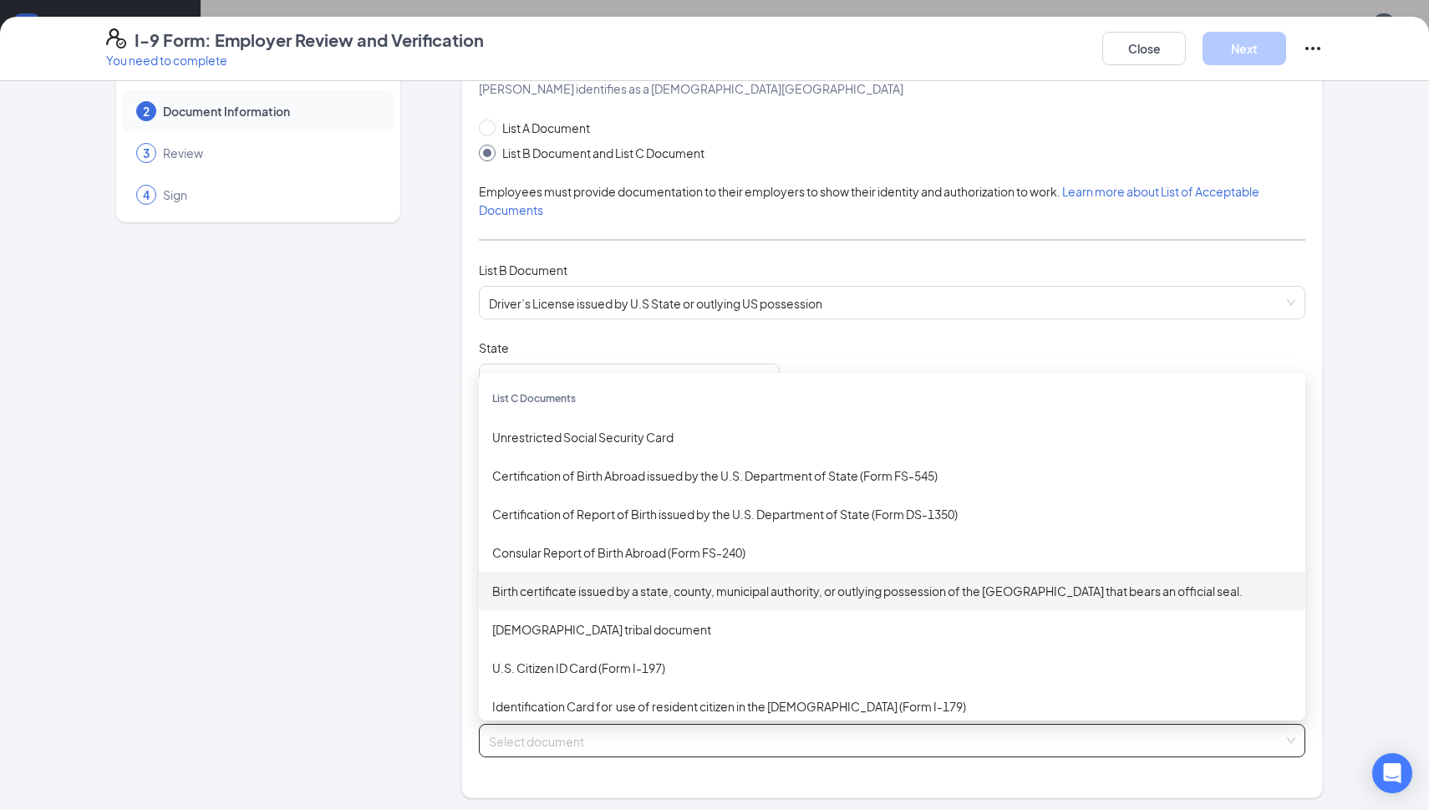
click at [619, 588] on div "Birth certificate issued by a state, county, municipal authority, or outlying p…" at bounding box center [892, 591] width 800 height 18
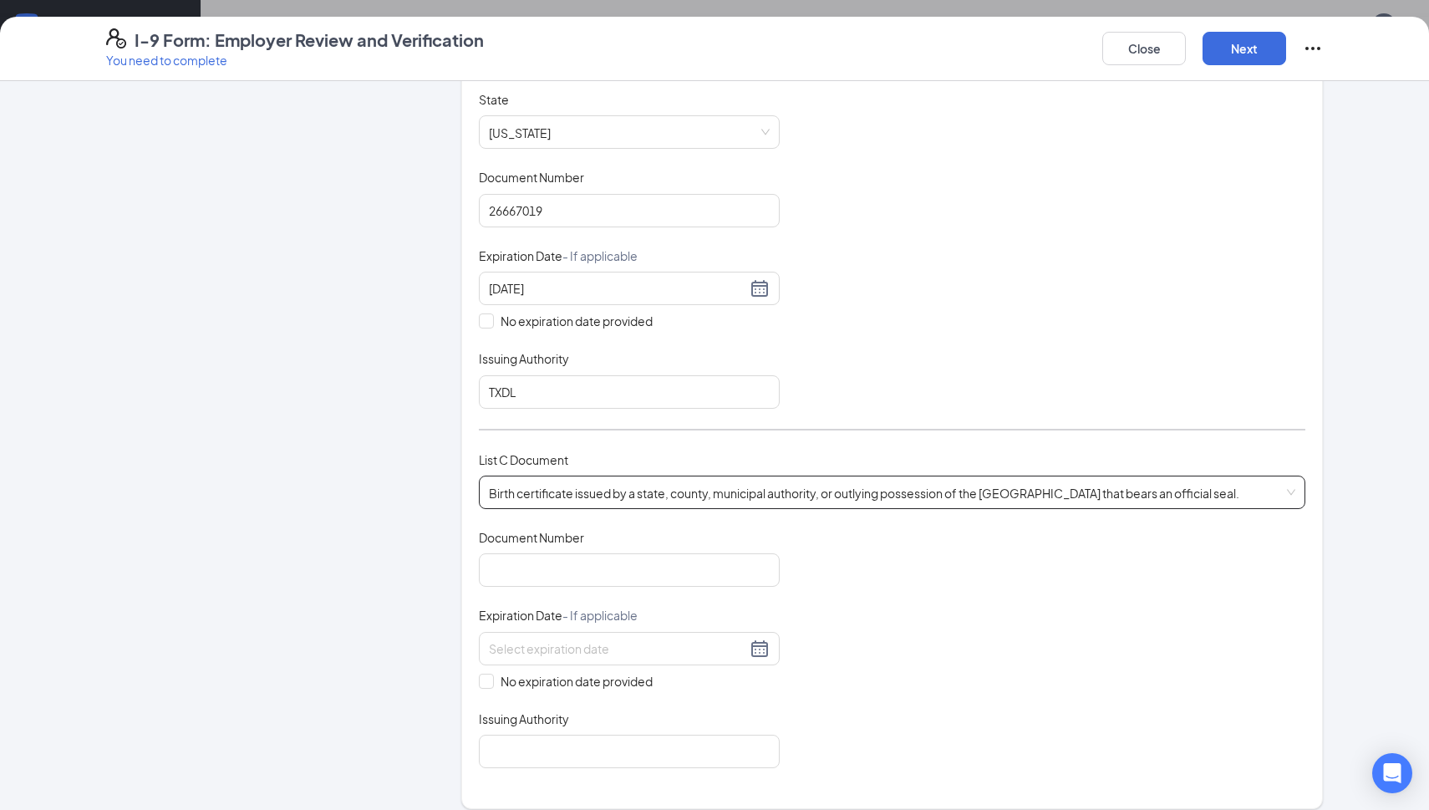
scroll to position [329, 0]
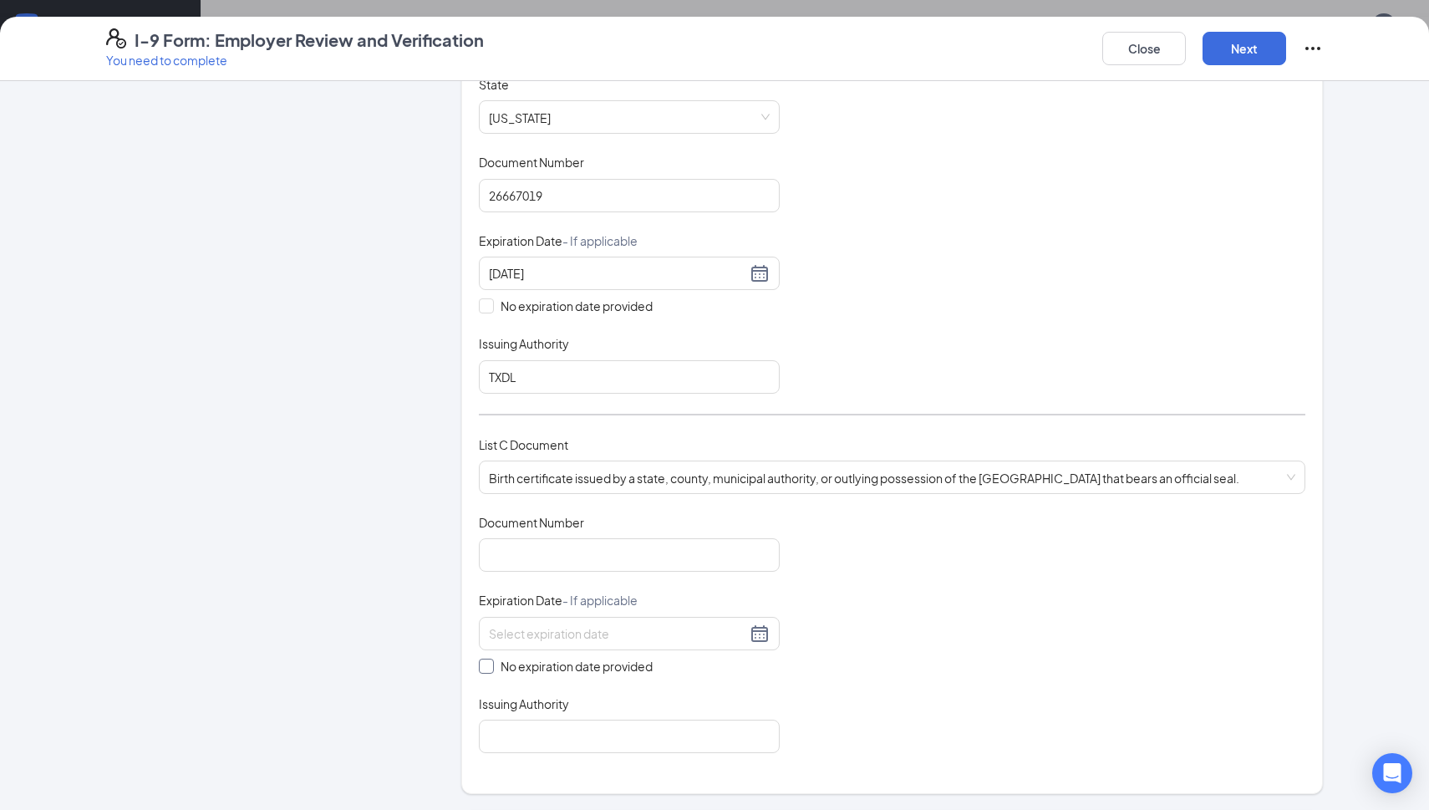
click at [487, 662] on input "No expiration date provided" at bounding box center [485, 665] width 12 height 12
checkbox input "true"
click at [637, 554] on input "Document Number" at bounding box center [629, 554] width 301 height 33
type input "306351-1988"
click at [860, 569] on div "Document Title Birth certificate issued by a state, county, municipal authority…" at bounding box center [892, 635] width 827 height 242
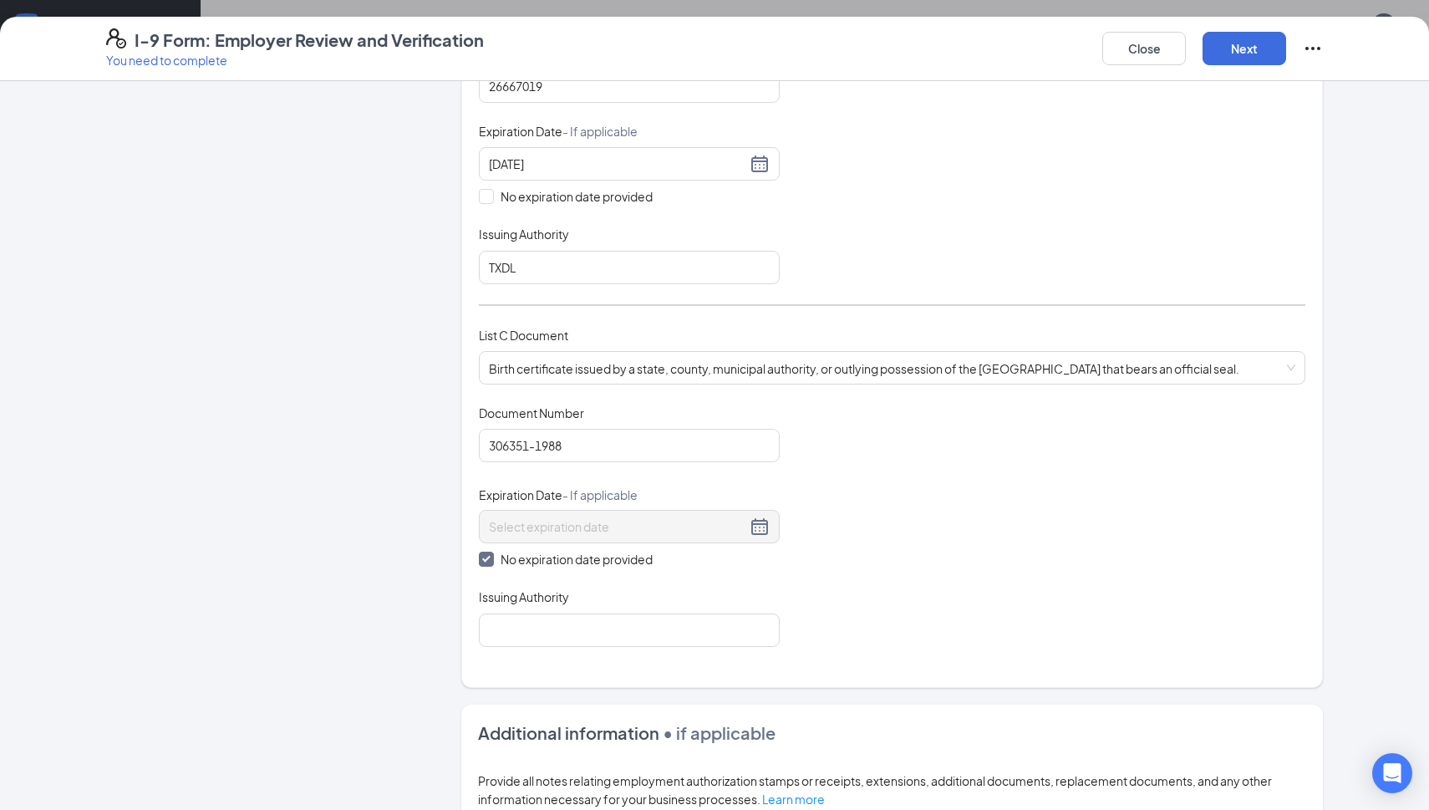
scroll to position [444, 0]
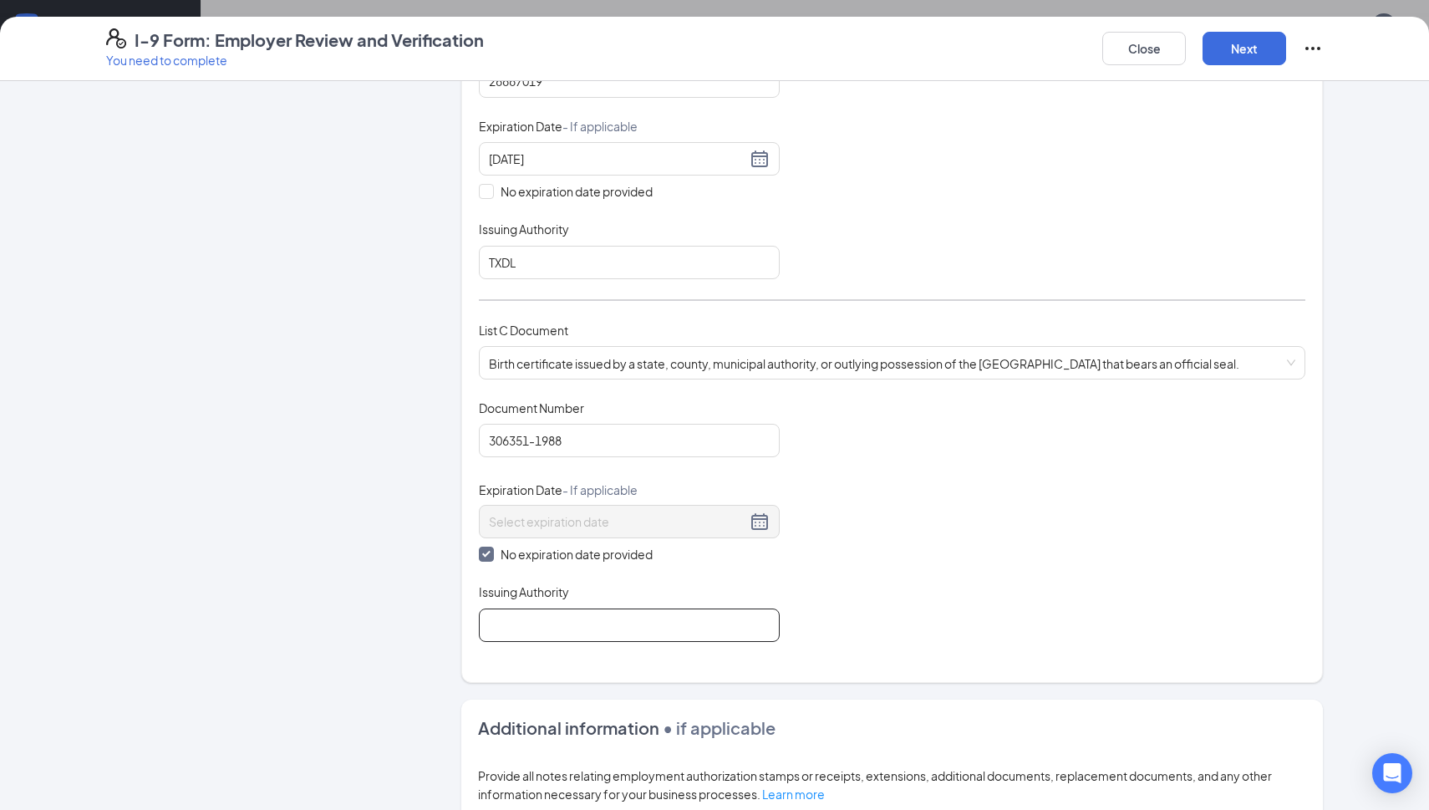
click at [716, 634] on input "Issuing Authority" at bounding box center [629, 625] width 301 height 33
click at [654, 632] on input "Issuing Authority" at bounding box center [629, 625] width 301 height 33
type input "STCVR"
click at [929, 620] on div "Document Title Birth certificate issued by a state, county, municipal authority…" at bounding box center [892, 521] width 827 height 242
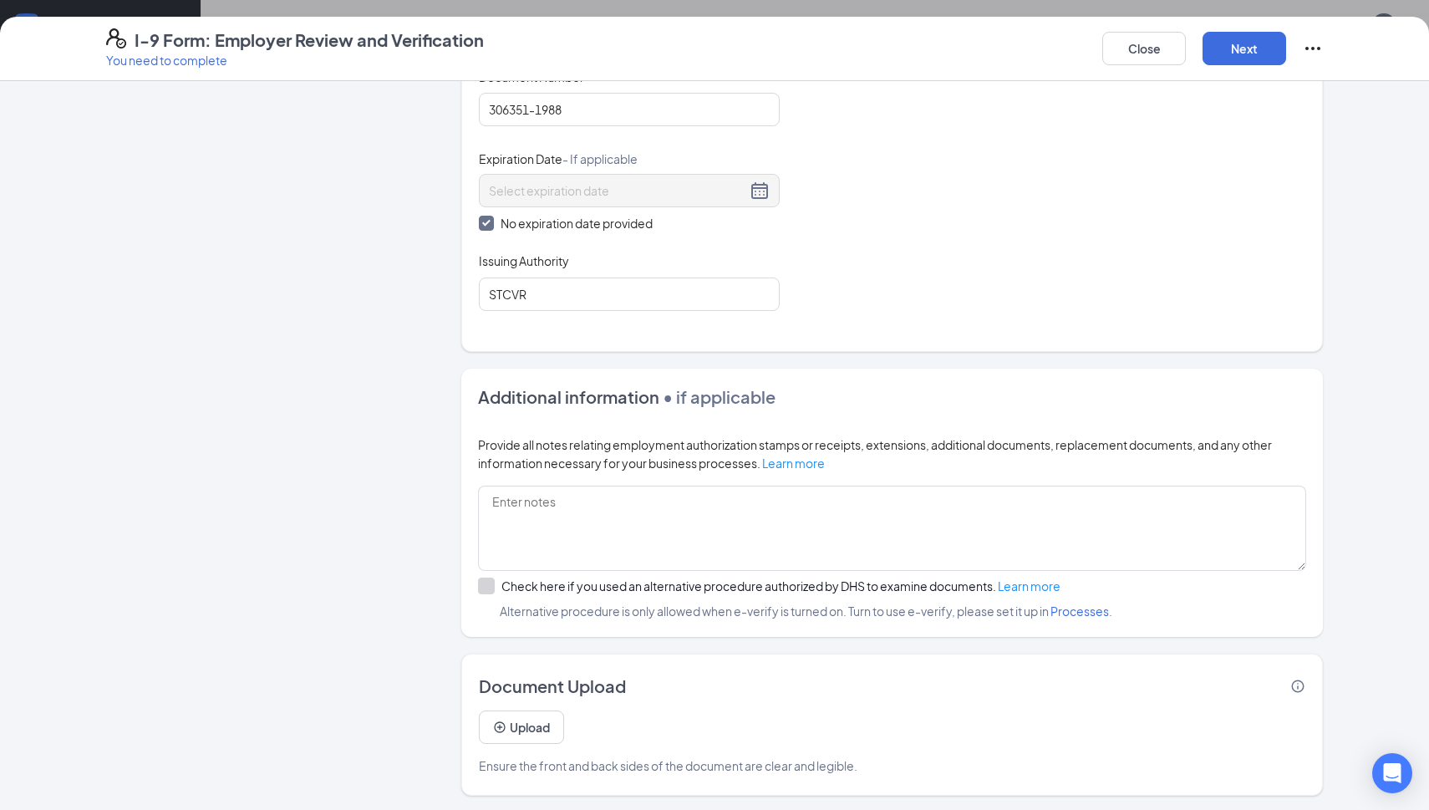
scroll to position [773, 0]
click at [1251, 54] on button "Next" at bounding box center [1245, 48] width 84 height 33
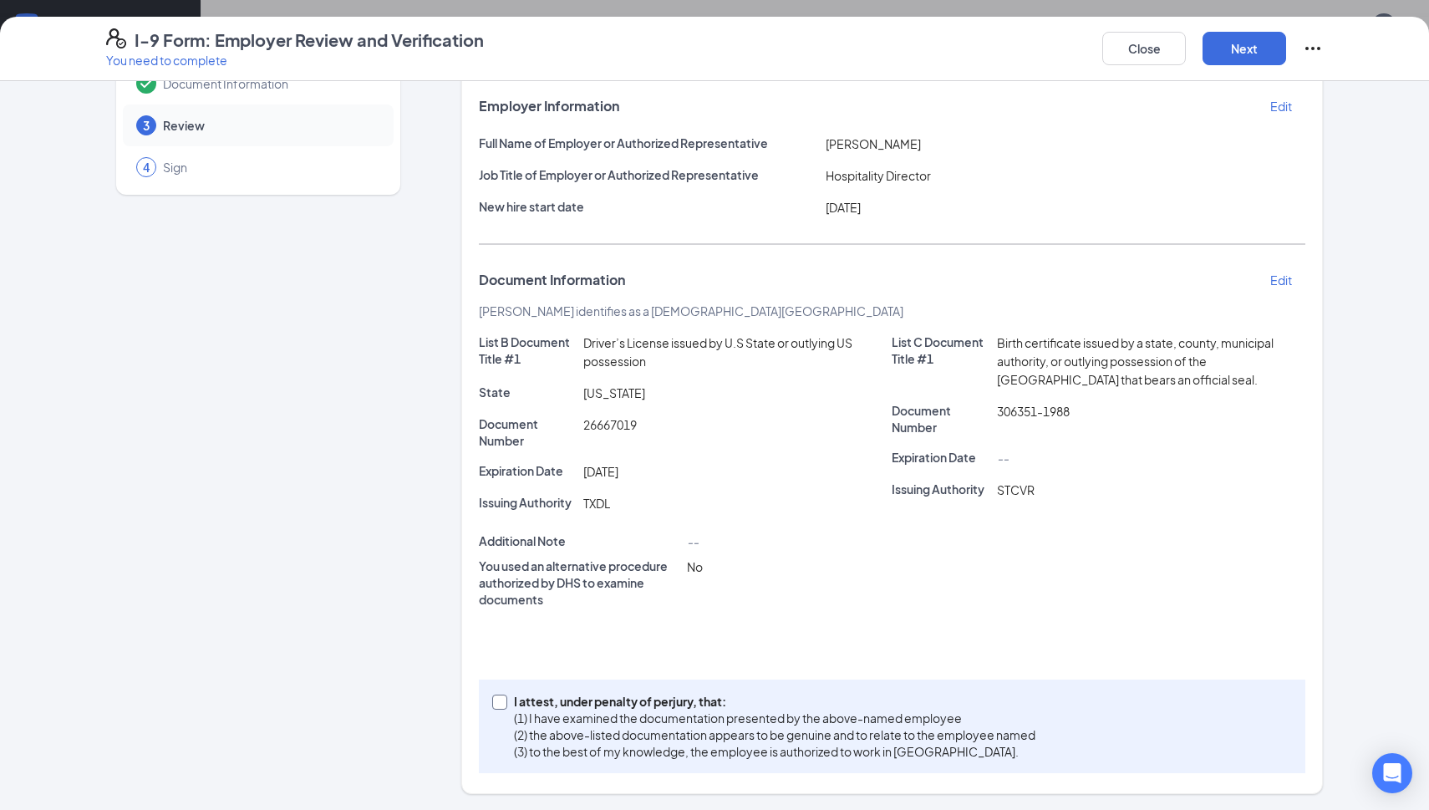
click at [506, 701] on span at bounding box center [499, 702] width 15 height 15
click at [504, 701] on input "I attest, under penalty of [PERSON_NAME], that: (1) I have examined the documen…" at bounding box center [498, 701] width 12 height 12
checkbox input "true"
click at [1237, 39] on button "Next" at bounding box center [1245, 48] width 84 height 33
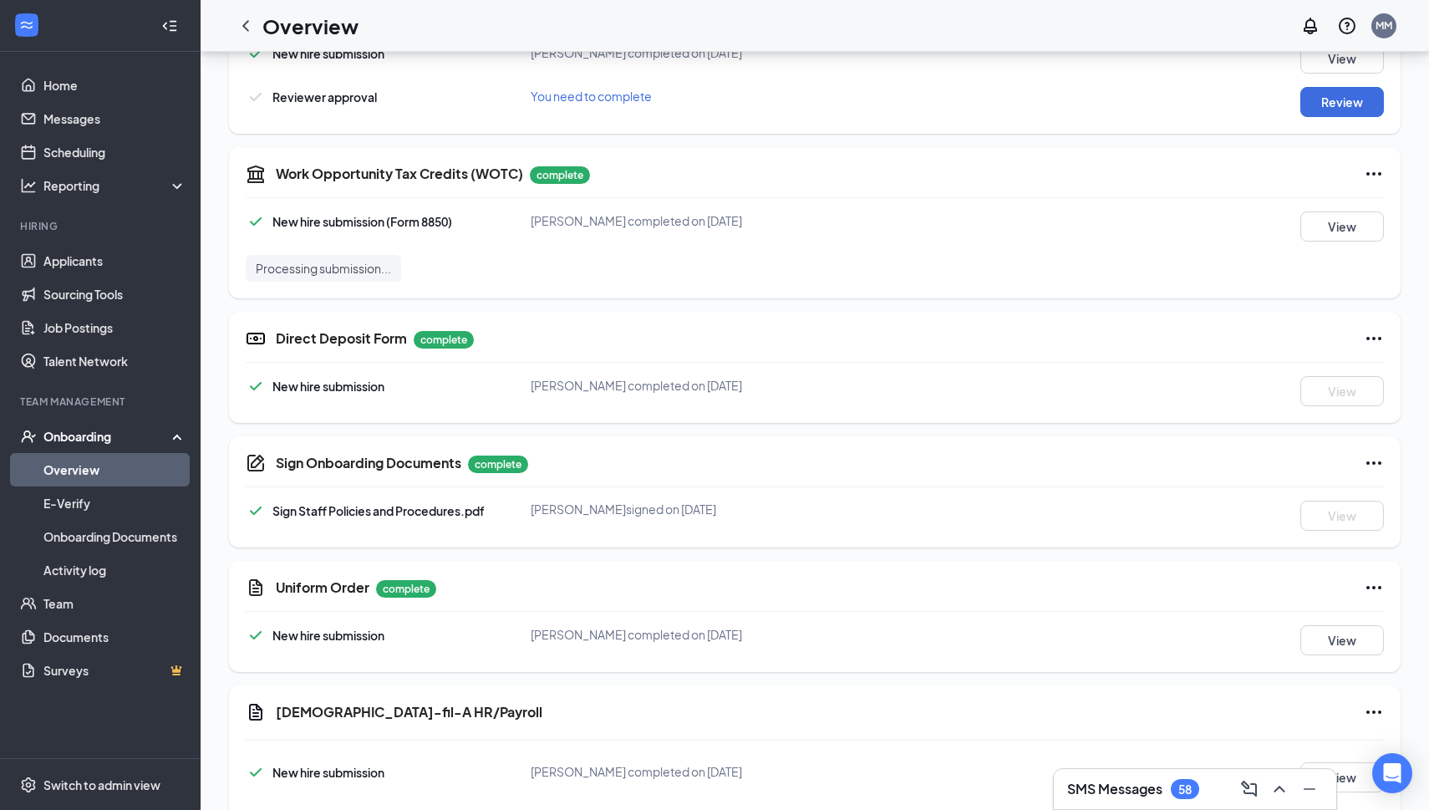
scroll to position [886, 0]
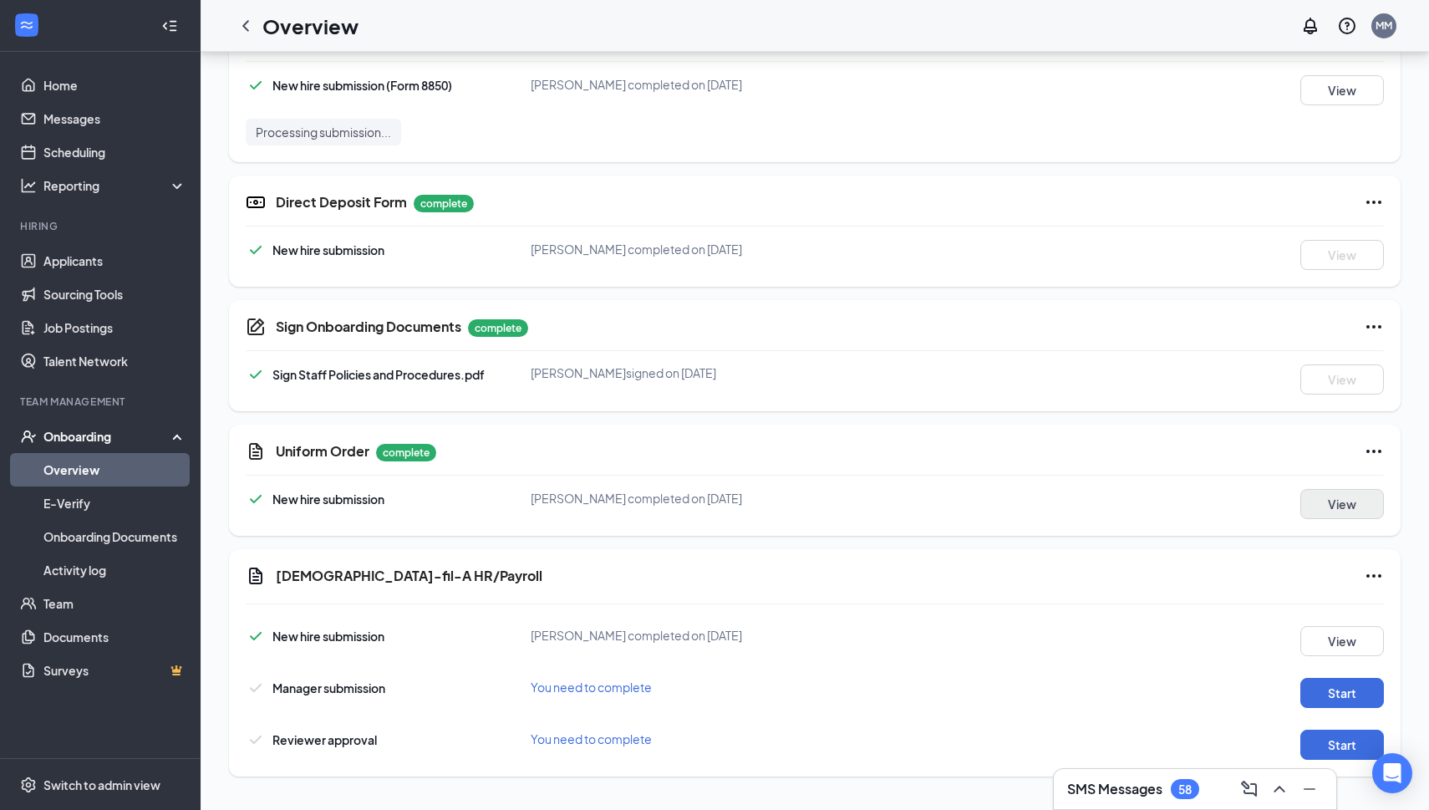
click at [1335, 503] on button "View" at bounding box center [1343, 504] width 84 height 30
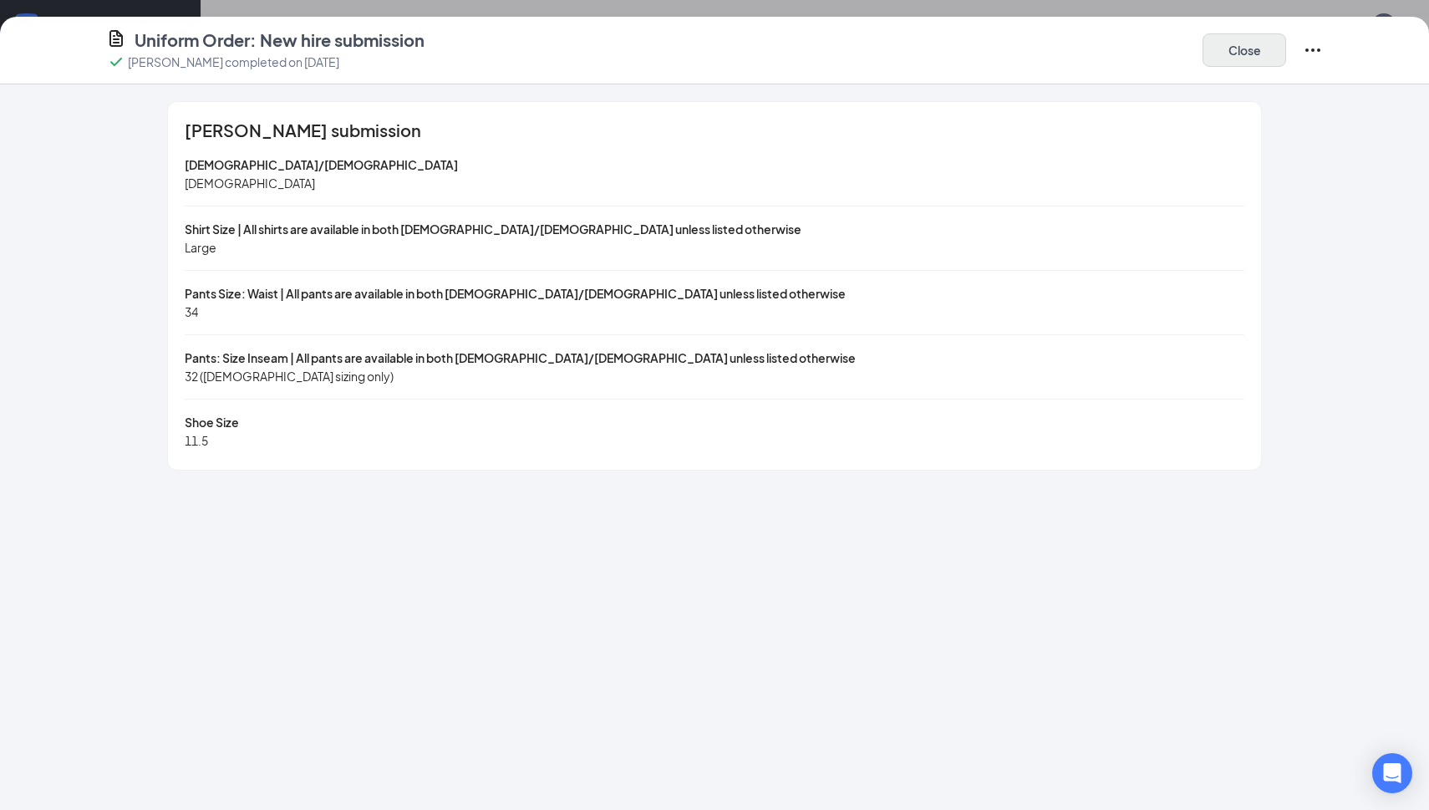
click at [1249, 57] on button "Close" at bounding box center [1245, 49] width 84 height 33
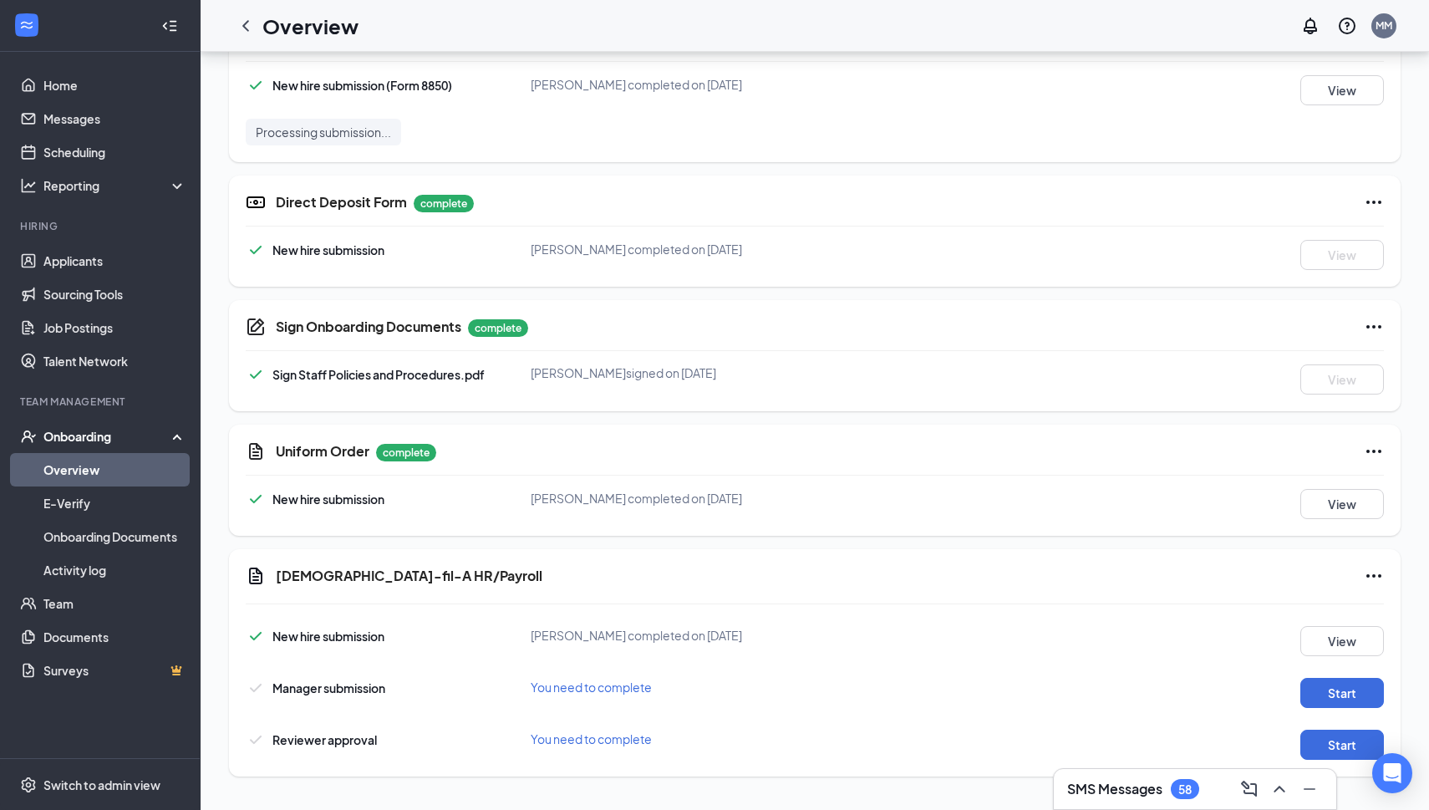
scroll to position [295, 0]
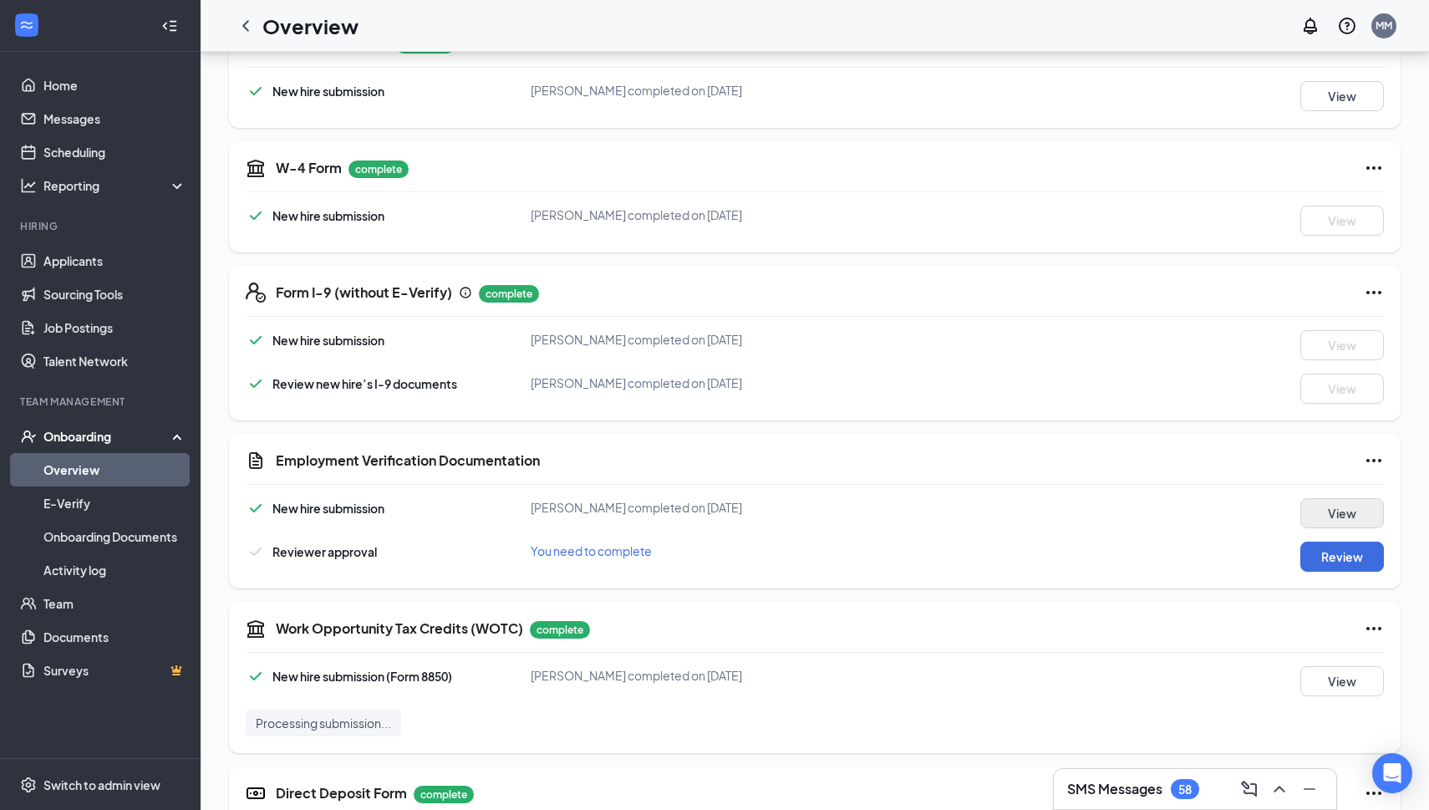
click at [1337, 510] on button "View" at bounding box center [1343, 513] width 84 height 30
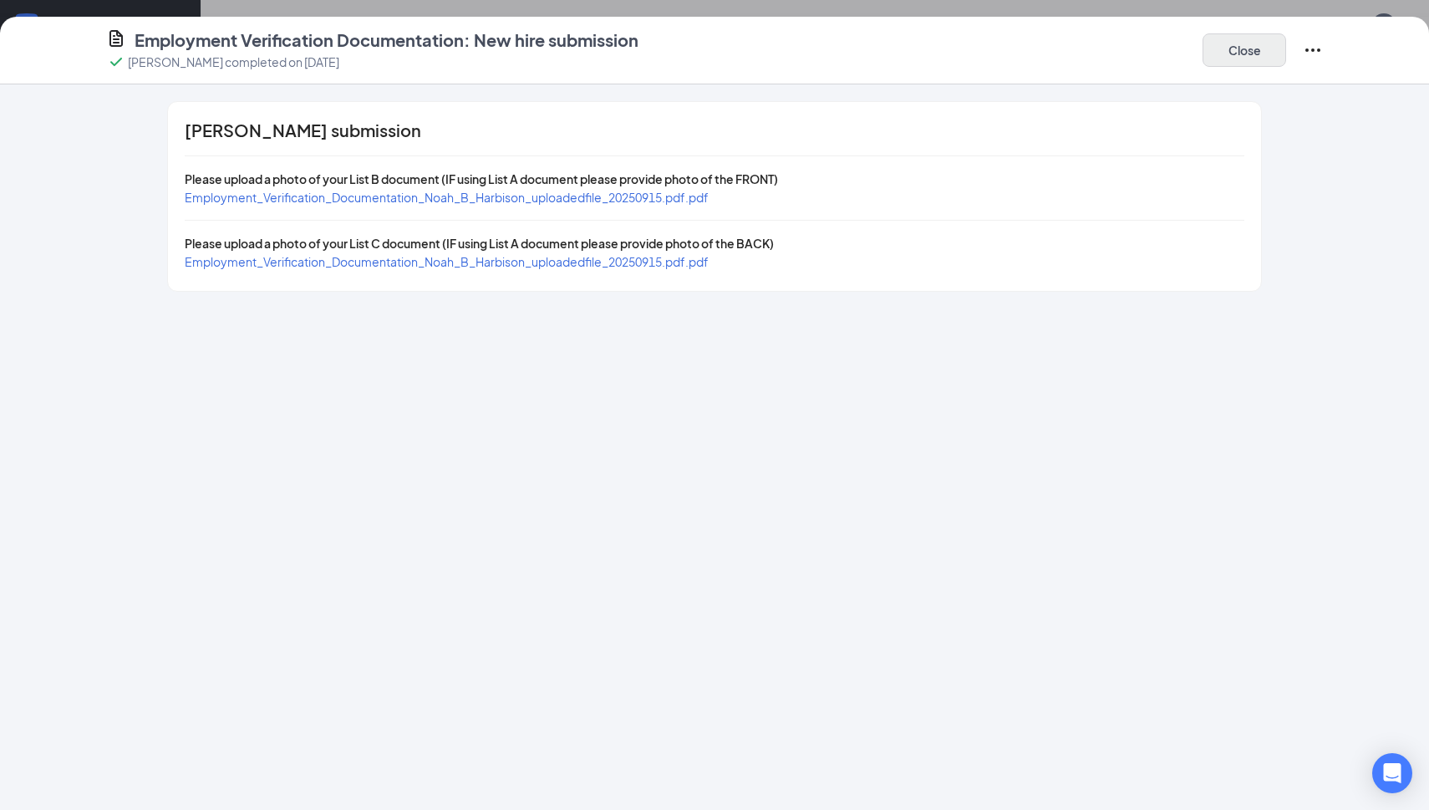
click at [1256, 59] on button "Close" at bounding box center [1245, 49] width 84 height 33
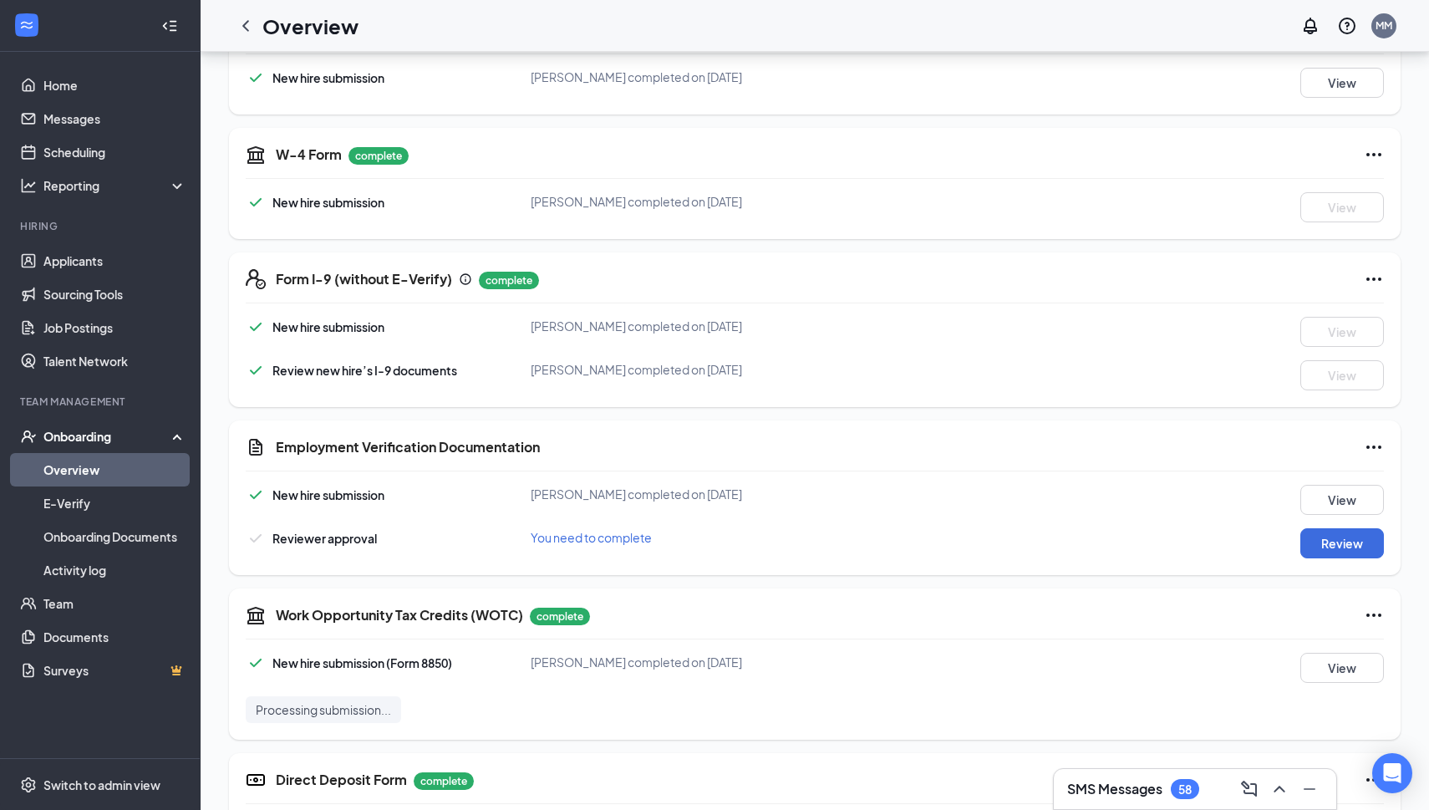
scroll to position [318, 0]
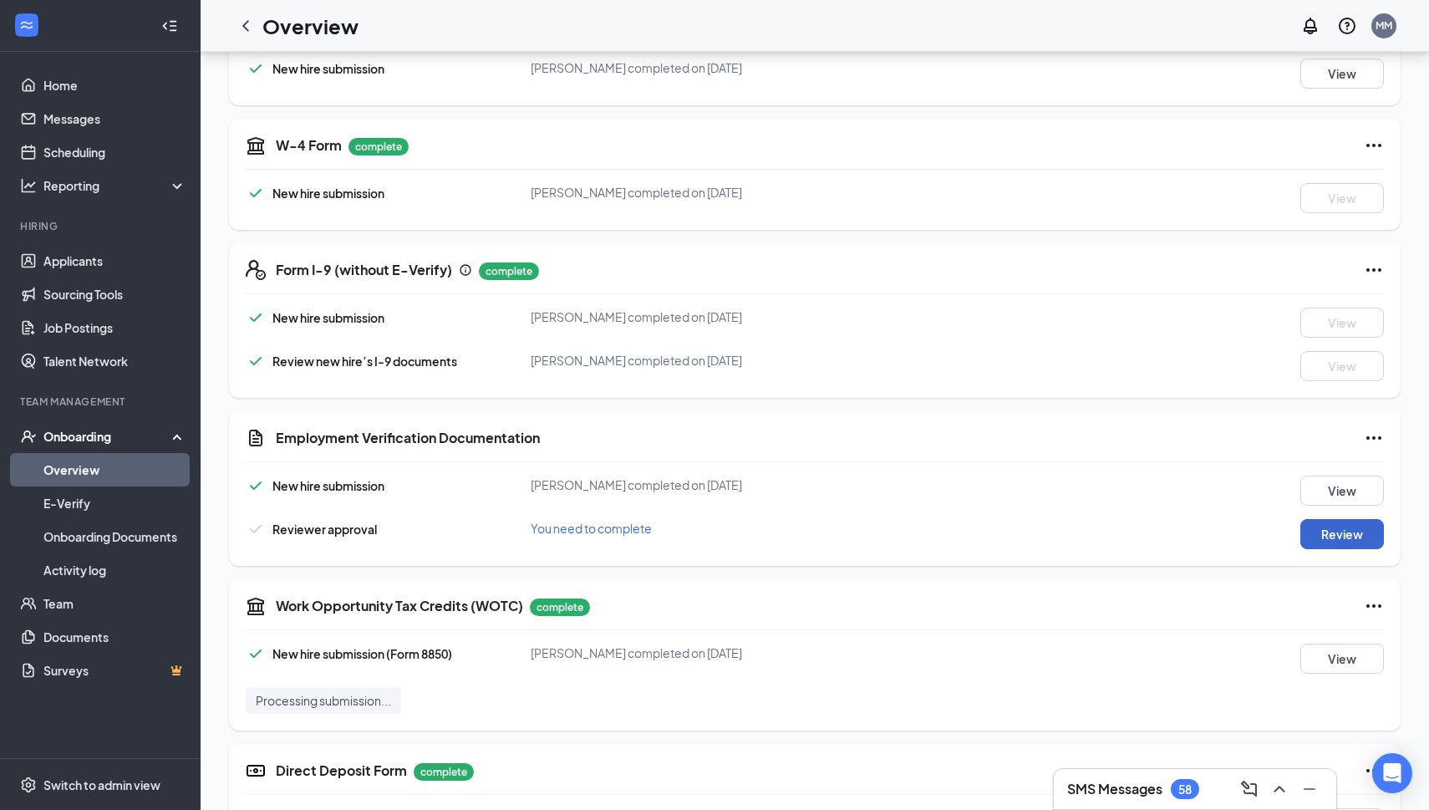
click at [1366, 530] on button "Review" at bounding box center [1343, 534] width 84 height 30
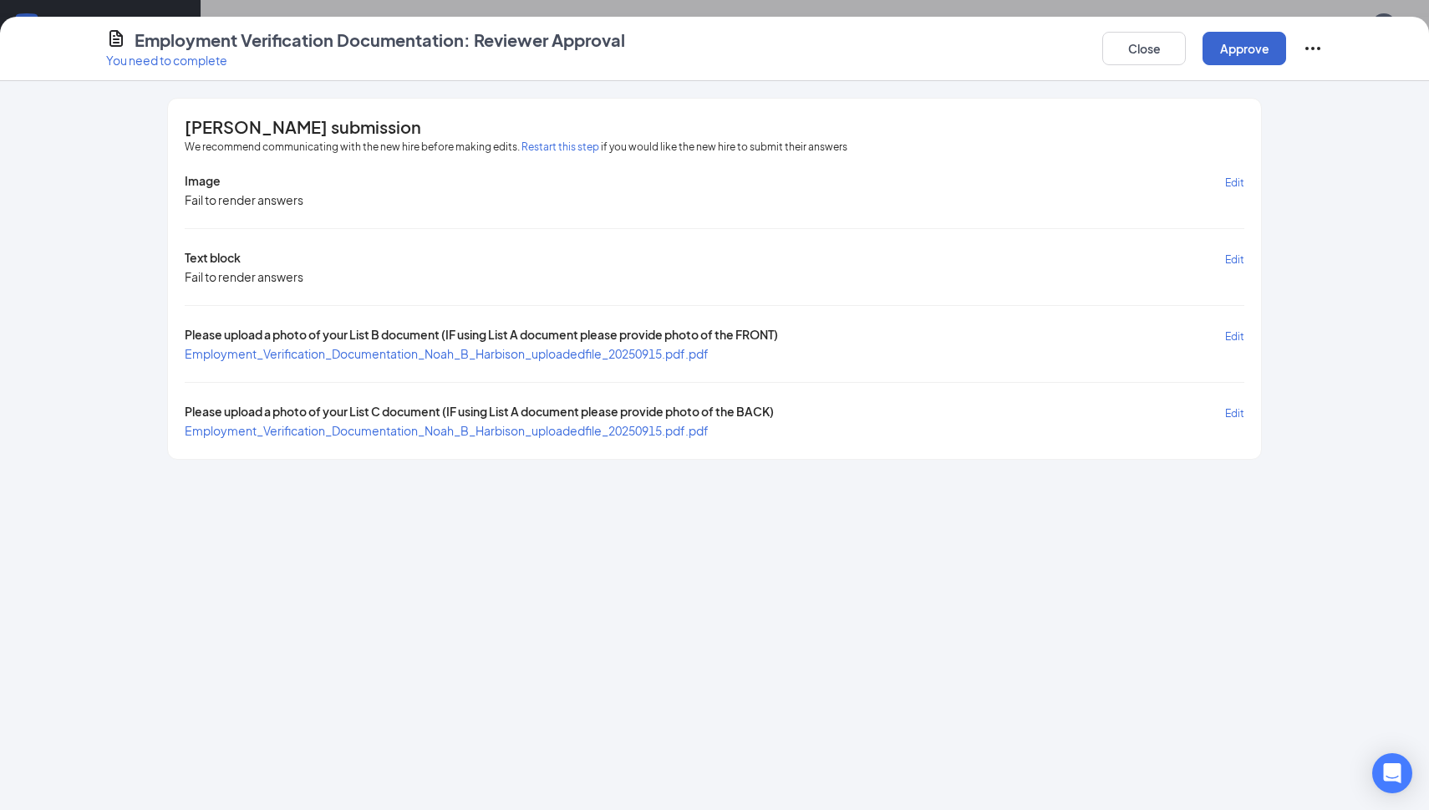
click at [1210, 45] on button "Approve" at bounding box center [1245, 48] width 84 height 33
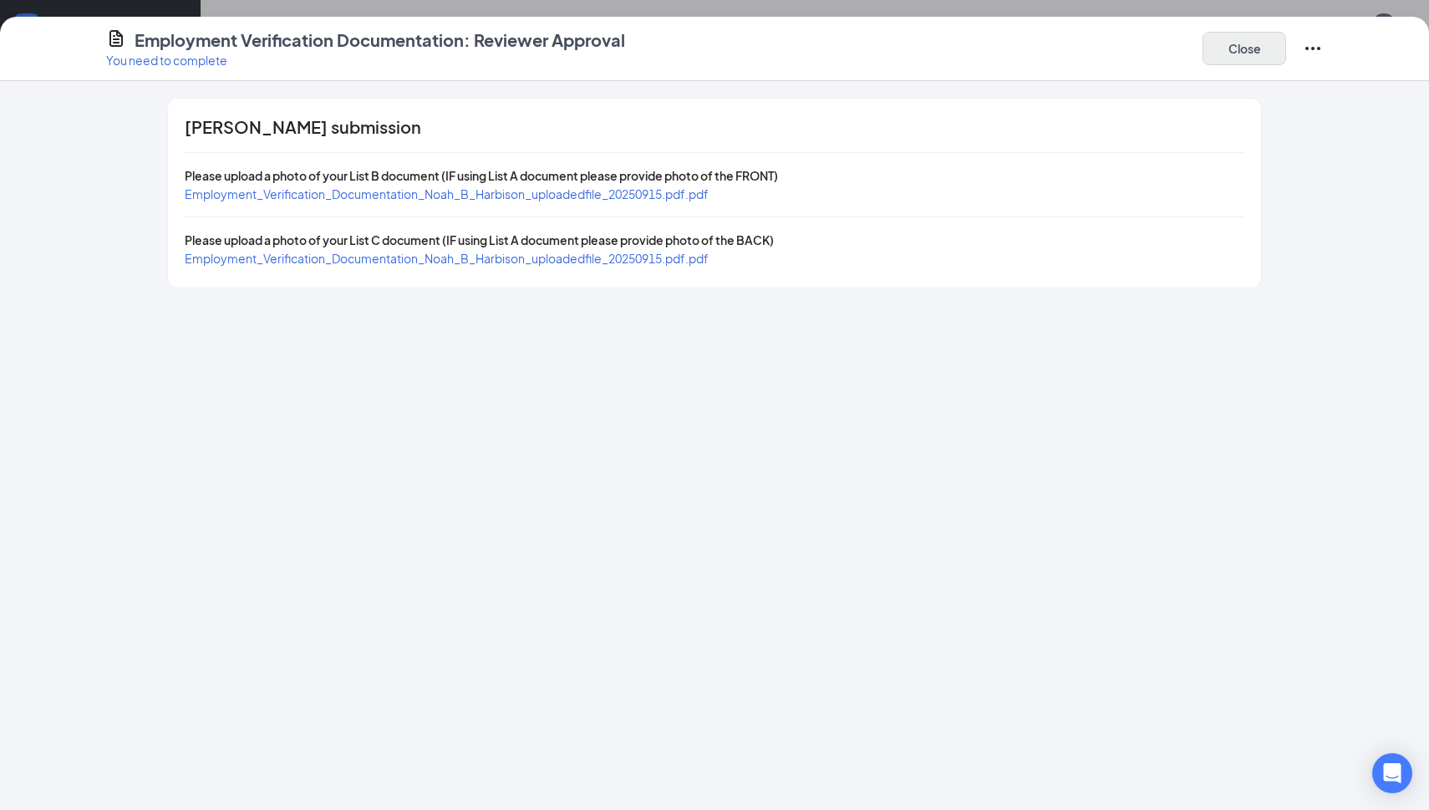
click at [1239, 56] on button "Close" at bounding box center [1245, 48] width 84 height 33
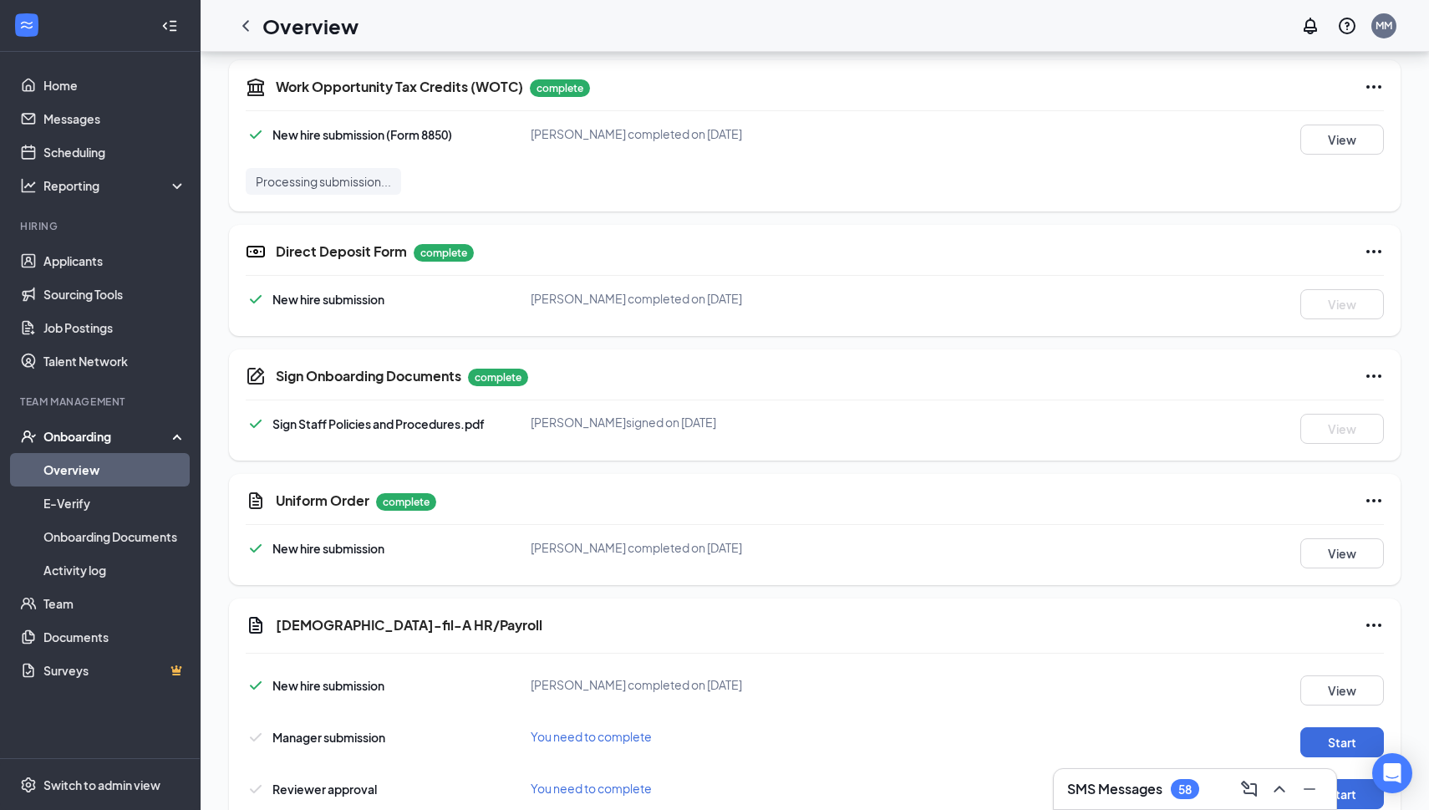
scroll to position [886, 0]
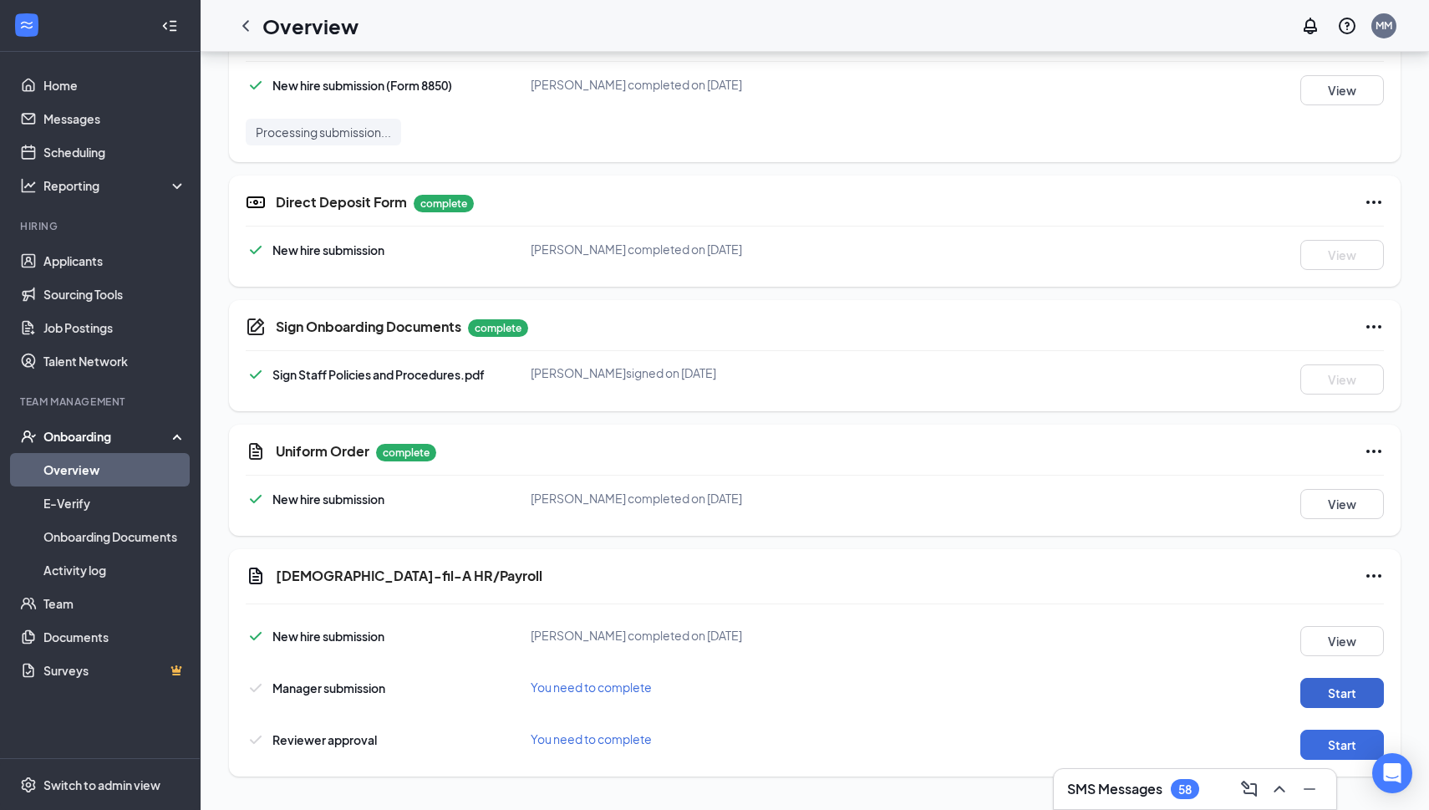
click at [1366, 697] on button "Start" at bounding box center [1343, 693] width 84 height 30
click at [1338, 742] on button "Start" at bounding box center [1343, 745] width 84 height 30
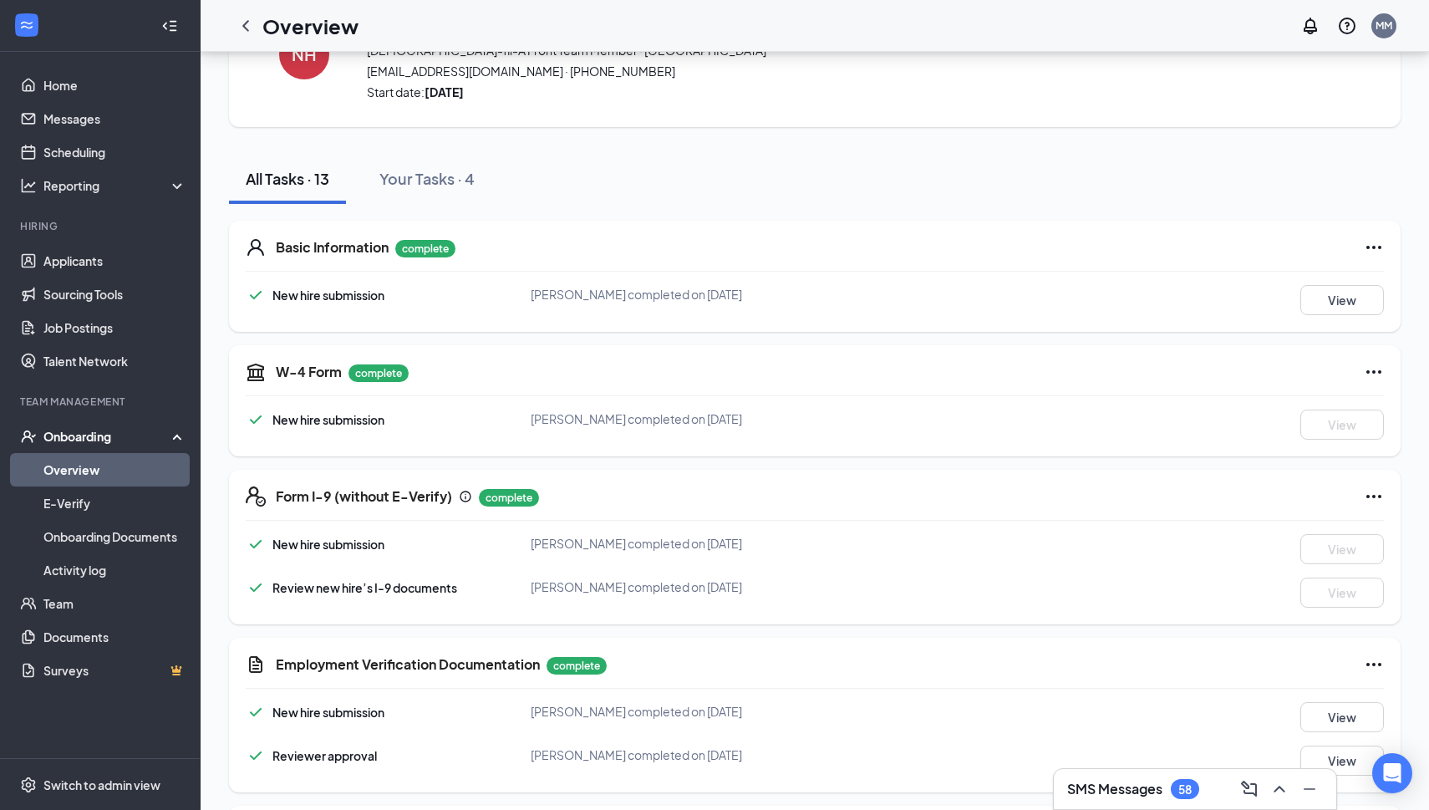
scroll to position [0, 0]
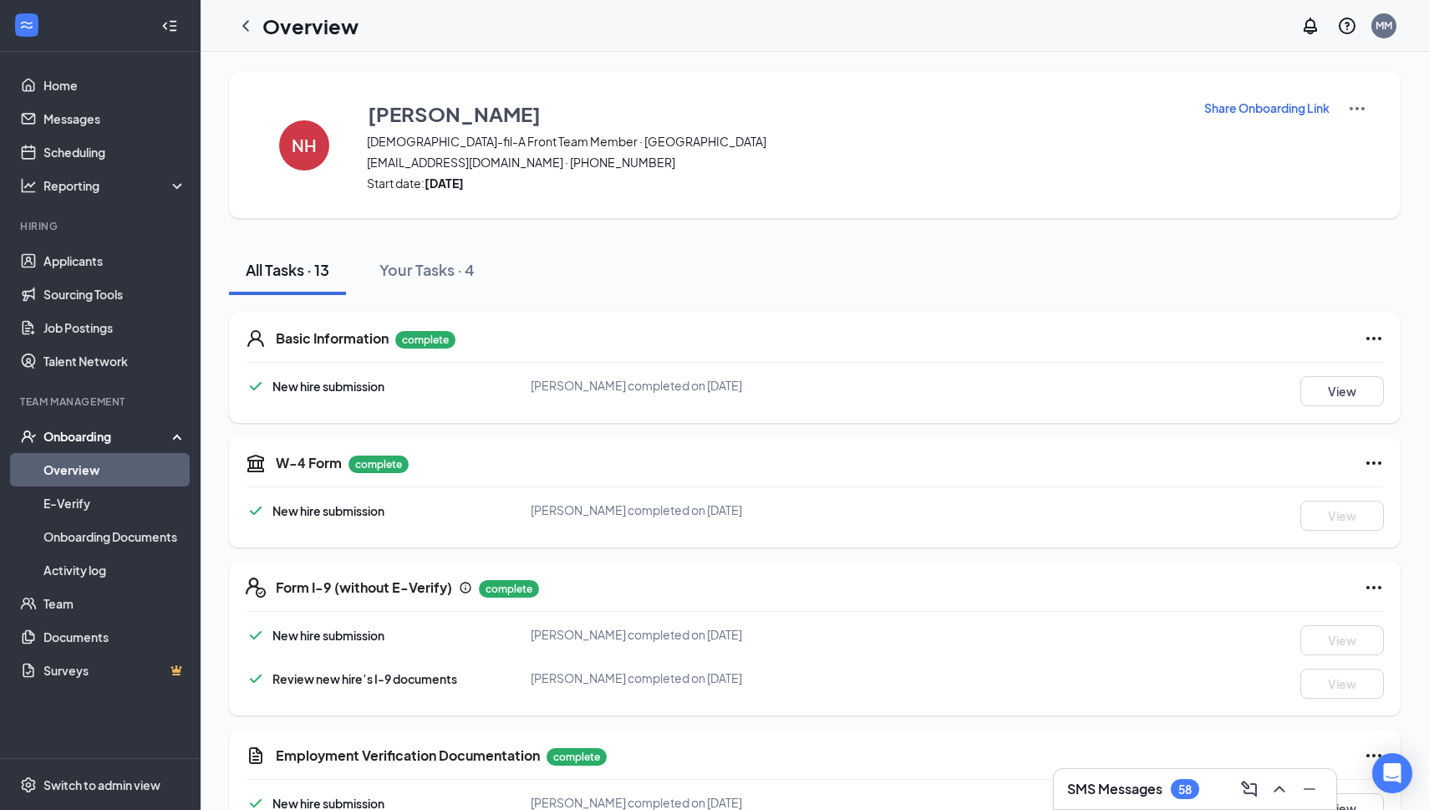
click at [74, 475] on link "Overview" at bounding box center [114, 469] width 143 height 33
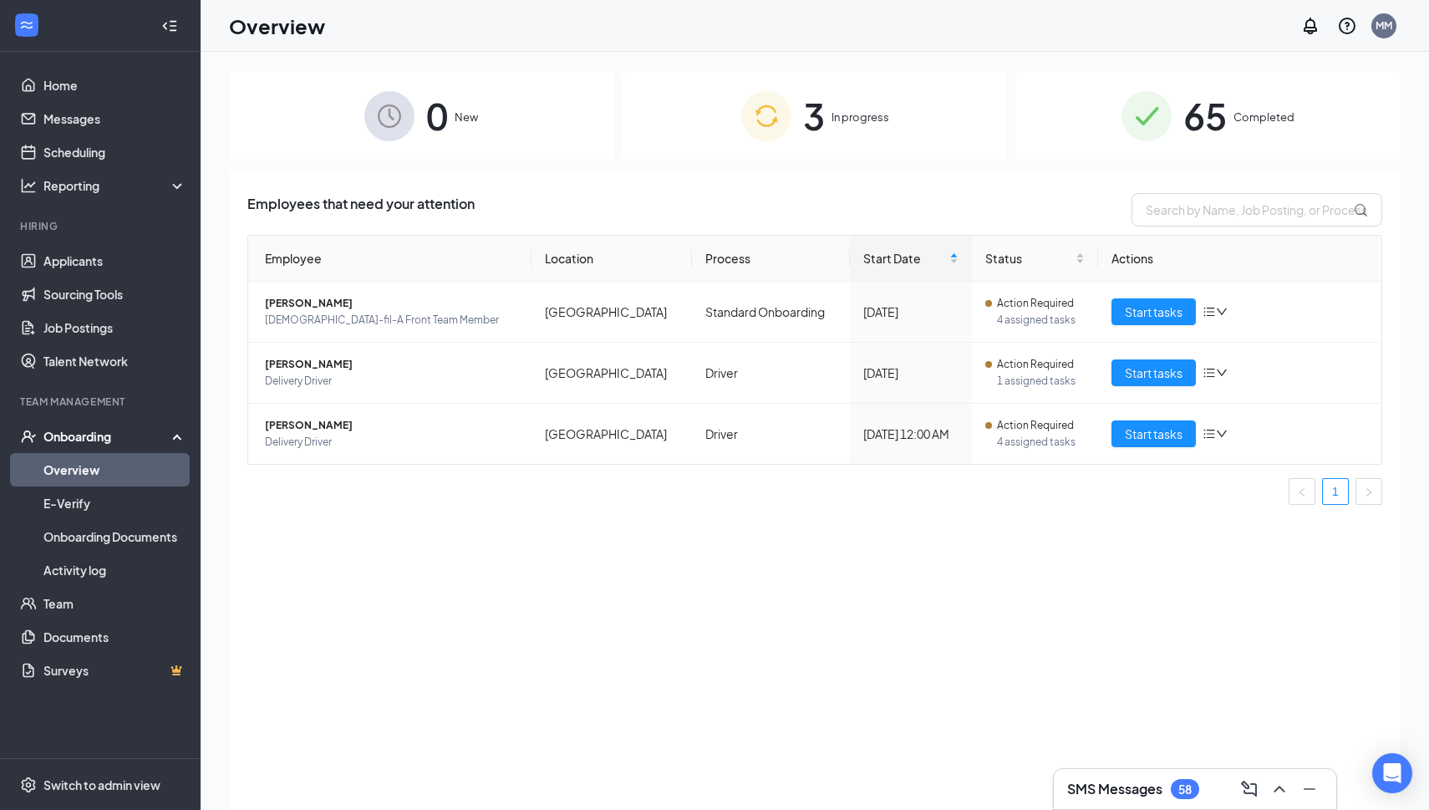
click at [1208, 128] on span "65" at bounding box center [1205, 116] width 43 height 58
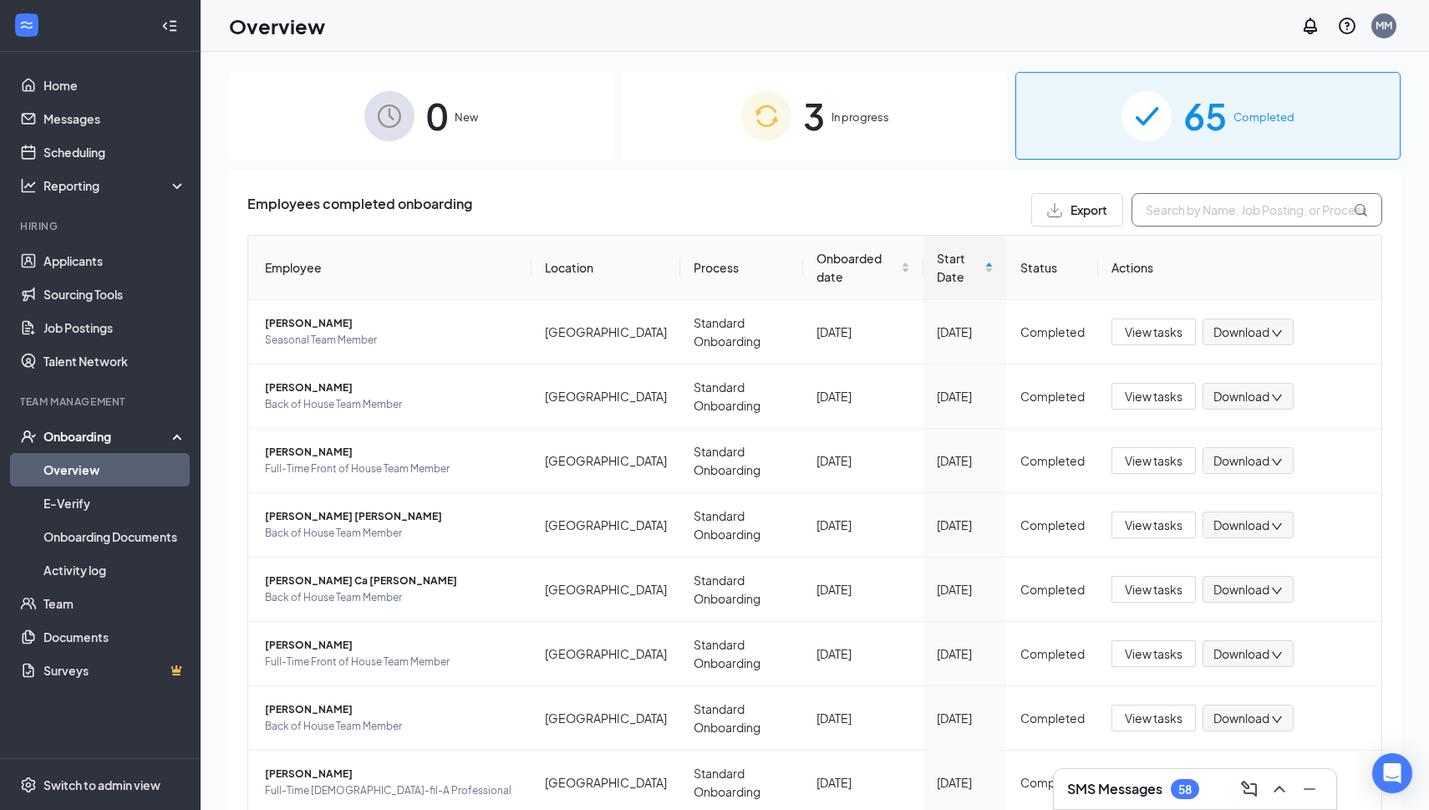
click at [1272, 217] on input "text" at bounding box center [1257, 209] width 251 height 33
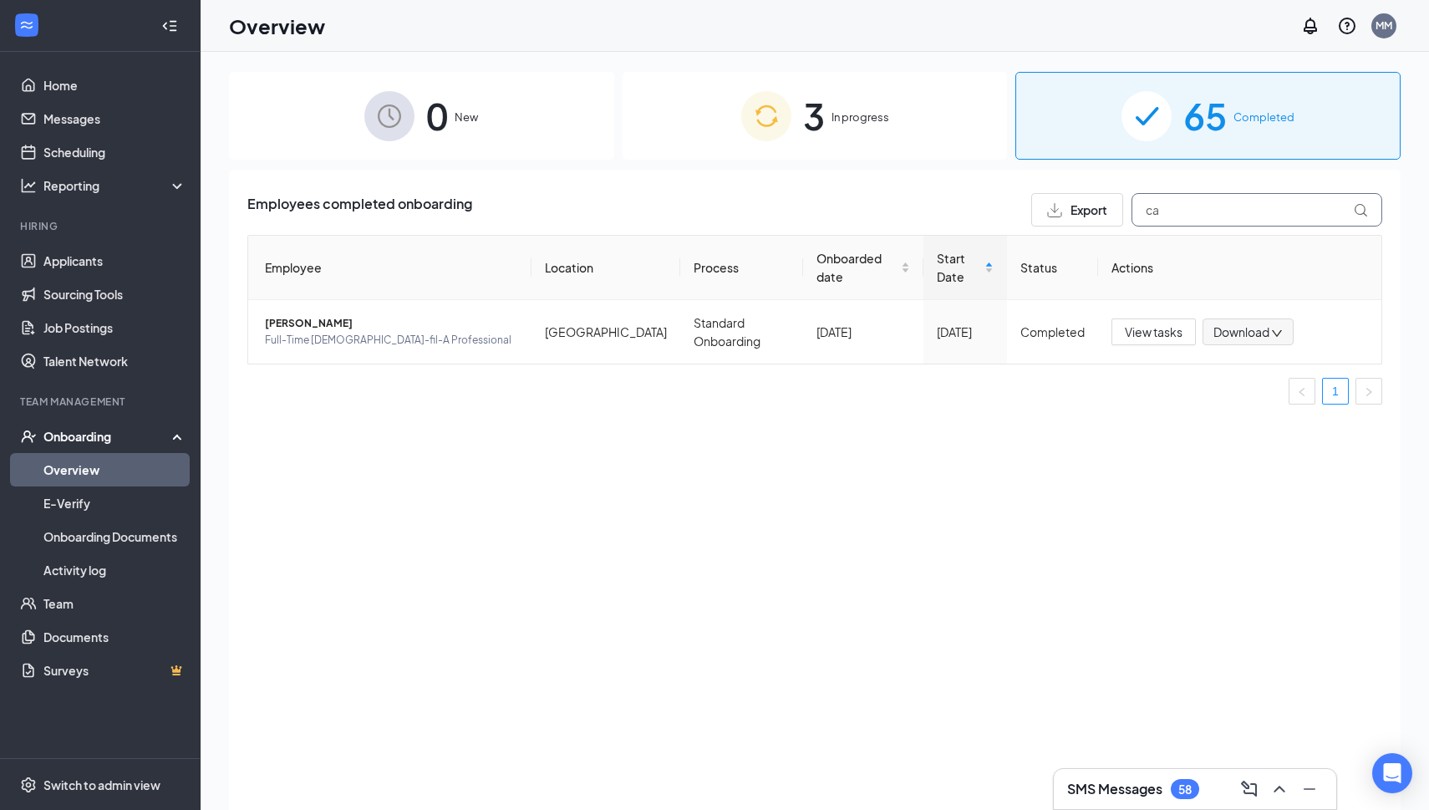
type input "c"
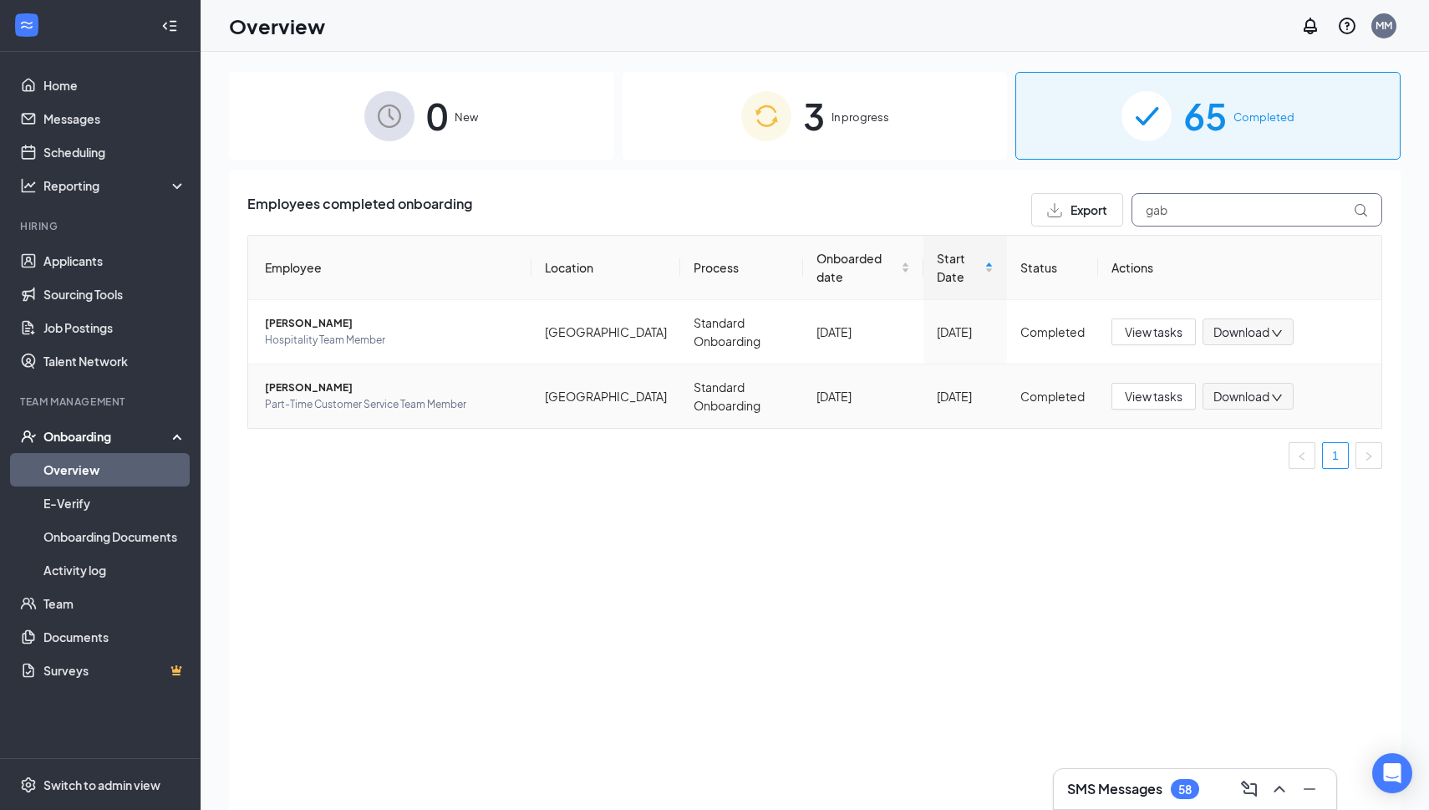
type input "gab"
click at [322, 396] on span "Part-Time Customer Service Team Member" at bounding box center [391, 404] width 253 height 17
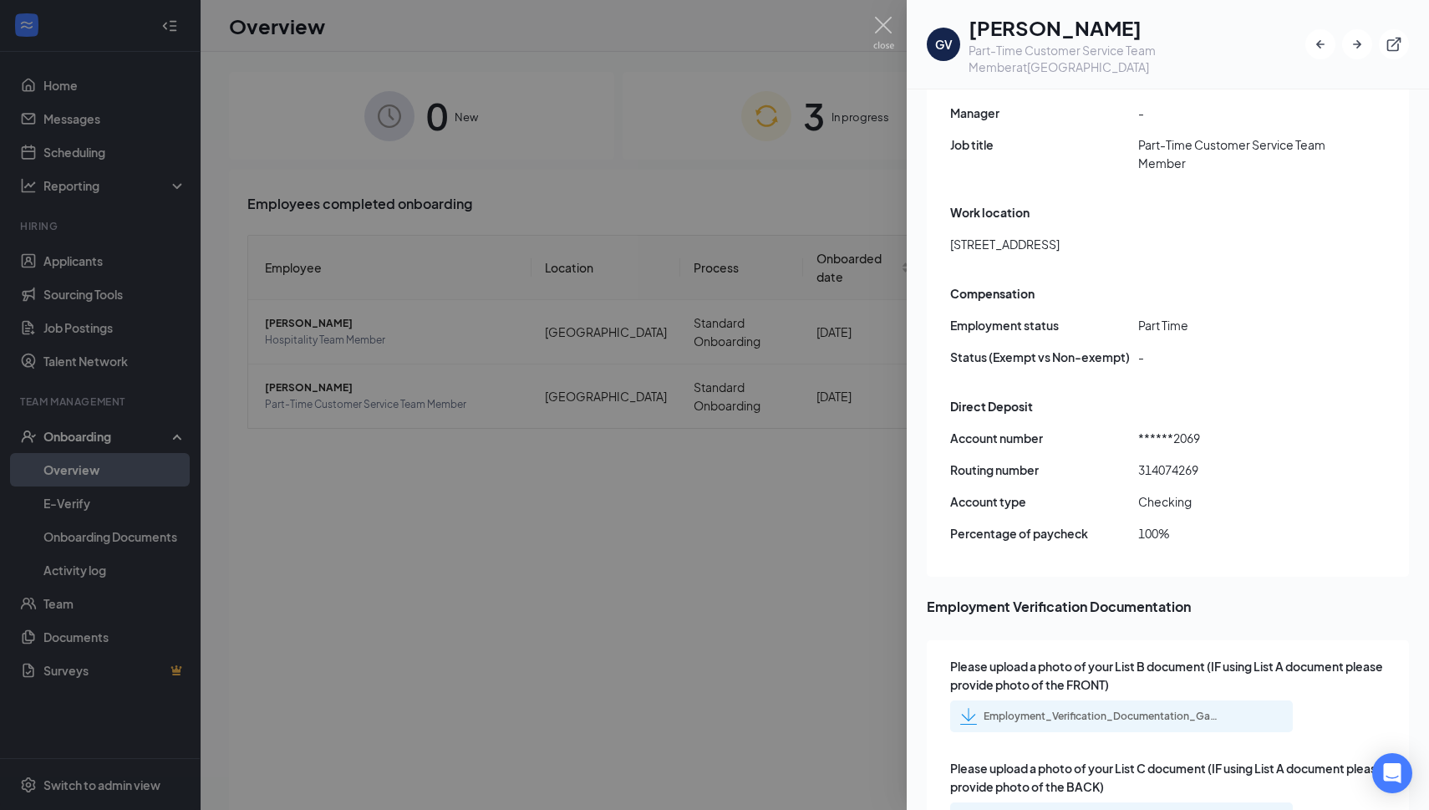
scroll to position [888, 0]
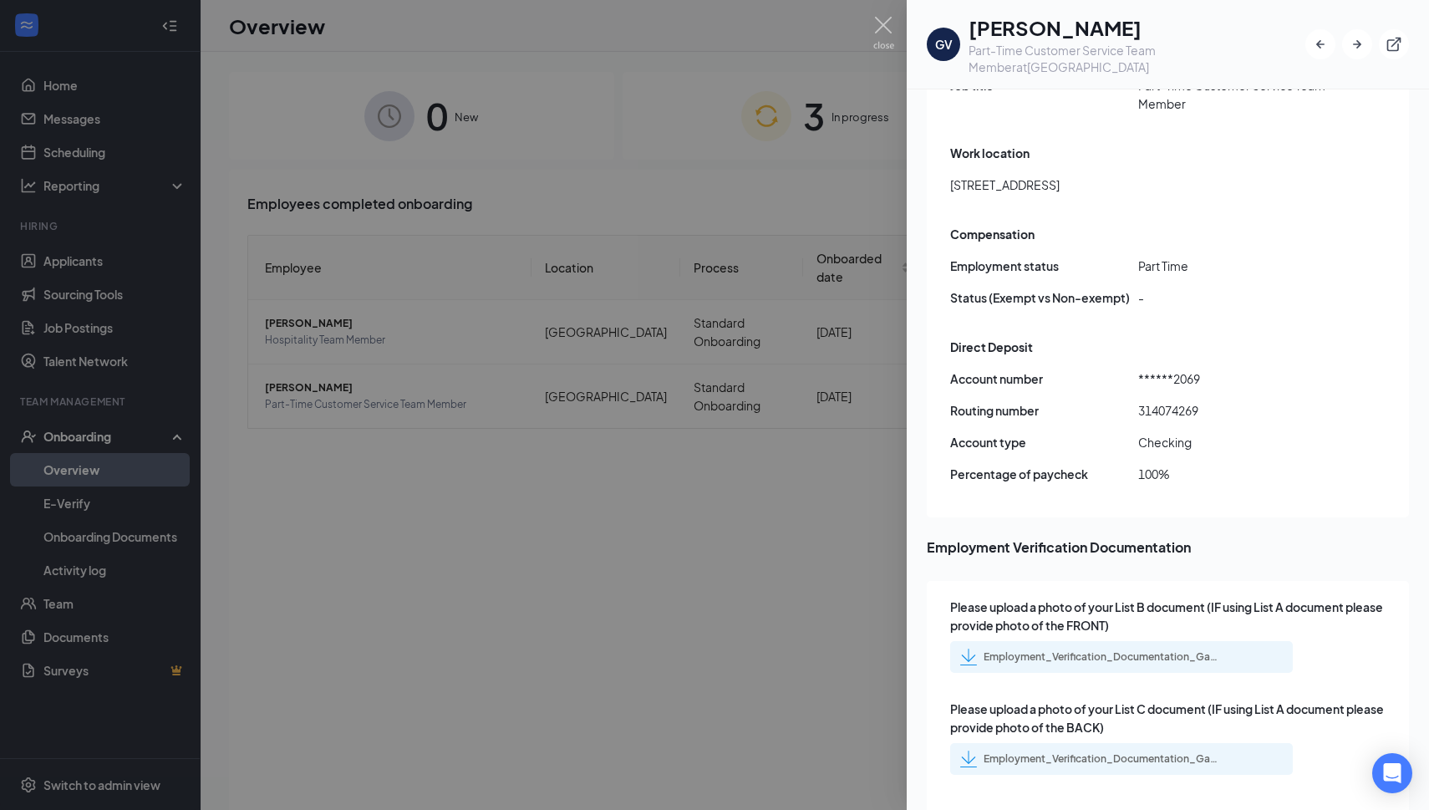
click at [1122, 650] on div "Employment_Verification_Documentation_Gabriel_V_Barrera_uploadedfile_20250901.p…" at bounding box center [1101, 656] width 234 height 13
click at [1138, 752] on div "Employment_Verification_Documentation_Gabriel_V_Barrera_uploadedfile_20250901.p…" at bounding box center [1101, 758] width 234 height 13
click at [880, 30] on img at bounding box center [884, 33] width 21 height 33
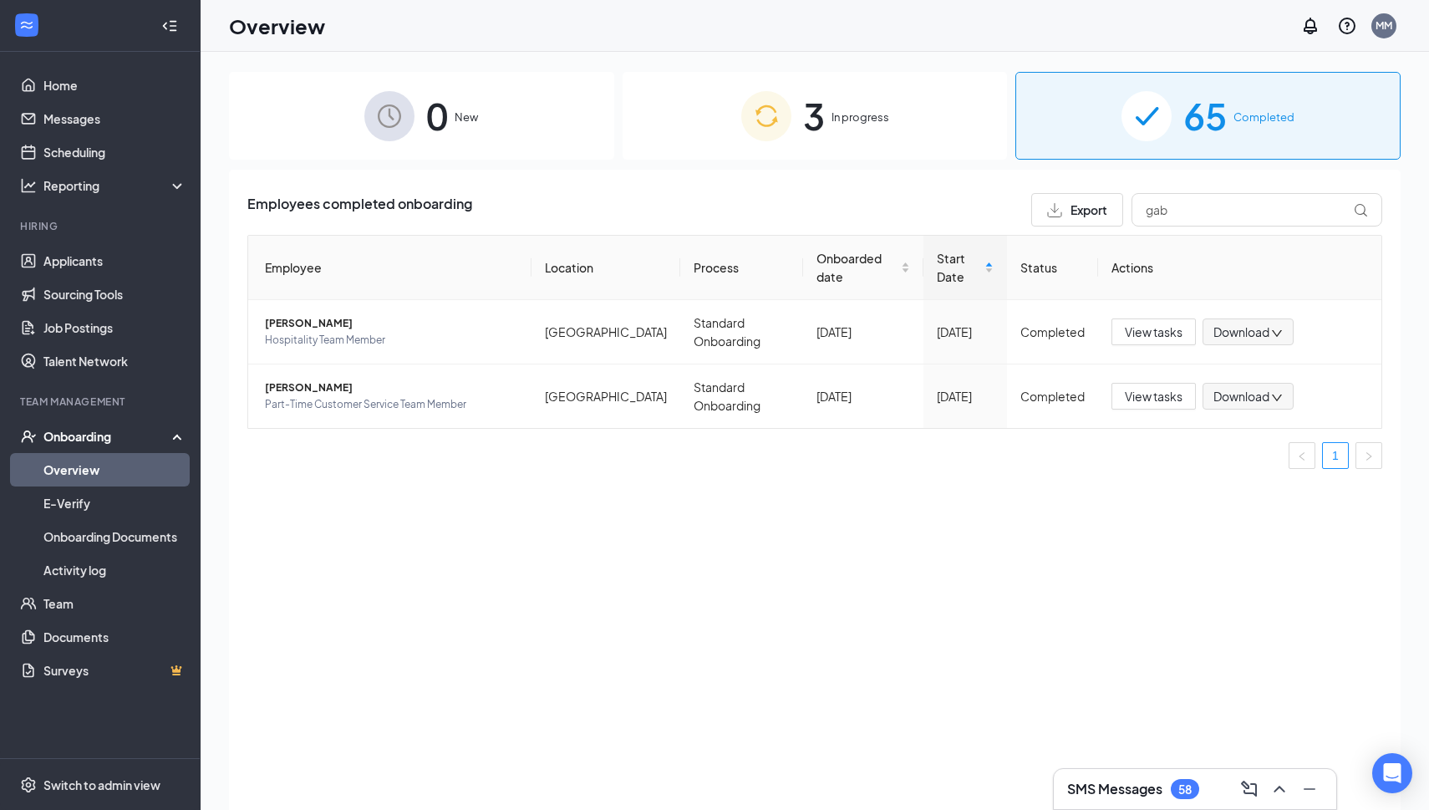
click at [799, 126] on div "3 In progress" at bounding box center [815, 116] width 385 height 88
